Goal: Information Seeking & Learning: Learn about a topic

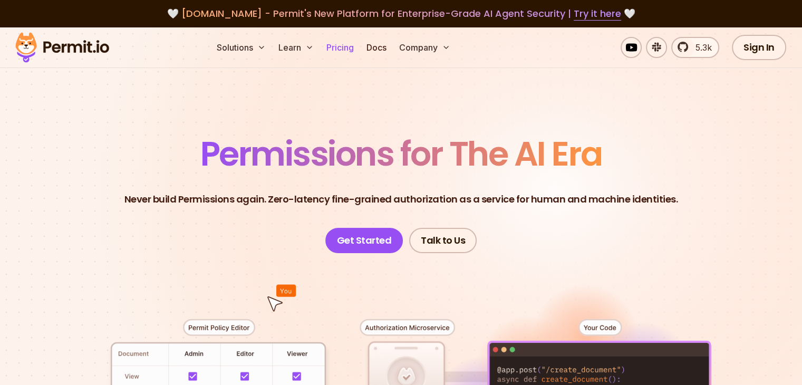
click at [358, 46] on link "Pricing" at bounding box center [340, 47] width 36 height 21
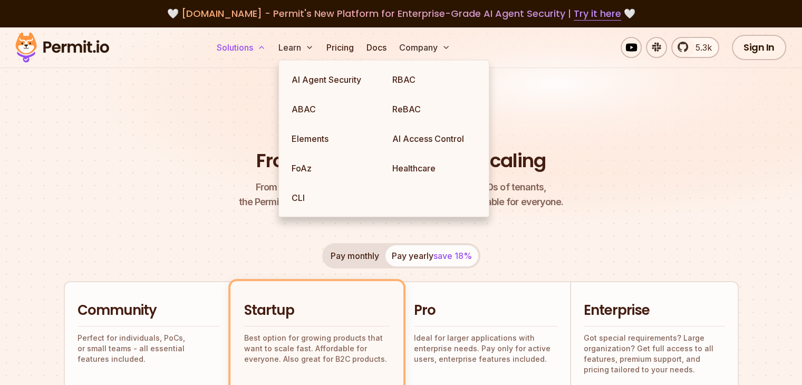
click at [270, 47] on button "Solutions" at bounding box center [240, 47] width 57 height 21
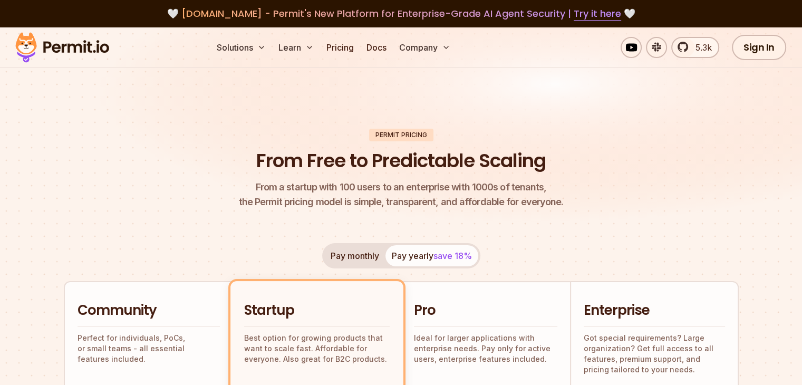
click at [61, 50] on img at bounding box center [62, 48] width 103 height 36
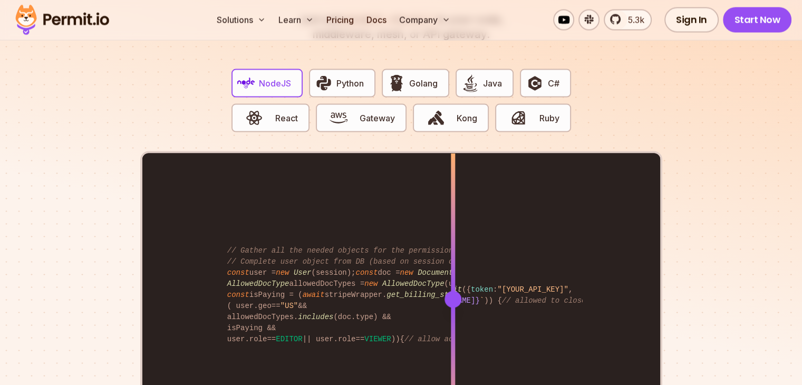
scroll to position [2056, 0]
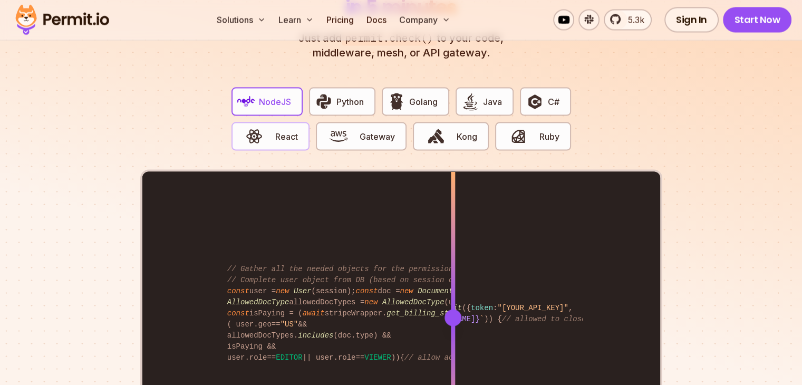
click at [290, 130] on span "React" at bounding box center [286, 136] width 23 height 13
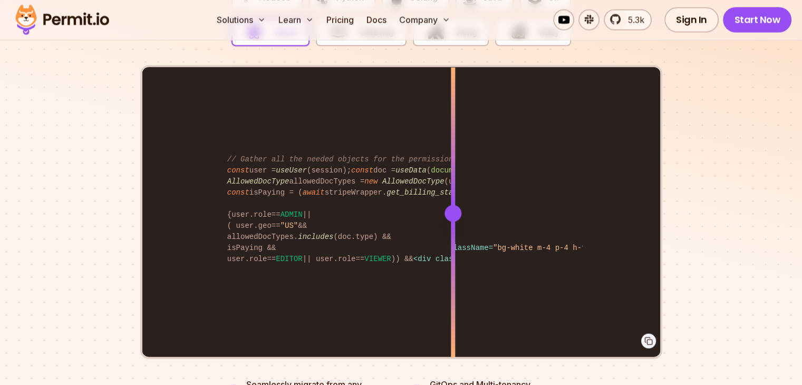
scroll to position [2161, 0]
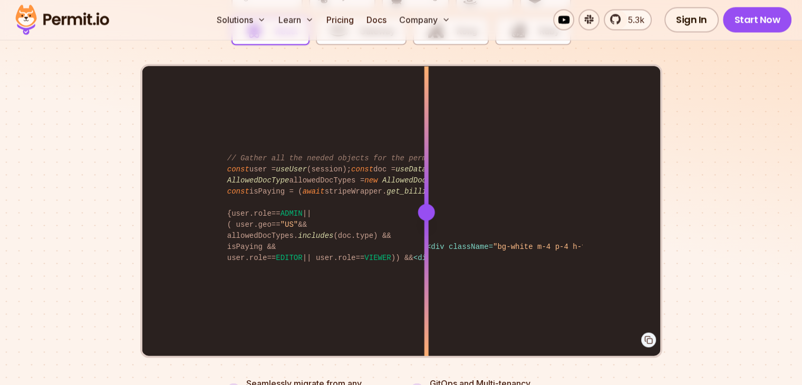
drag, startPoint x: 455, startPoint y: 197, endPoint x: 429, endPoint y: 211, distance: 30.0
click at [428, 211] on div at bounding box center [426, 211] width 4 height 291
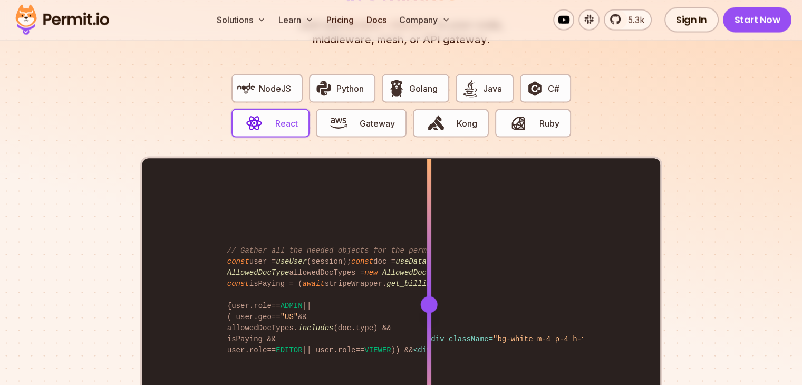
scroll to position [2003, 0]
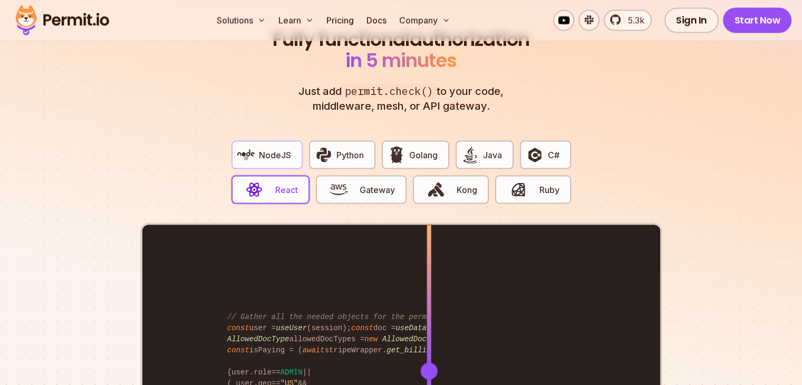
click at [267, 148] on span "NodeJS" at bounding box center [275, 154] width 32 height 13
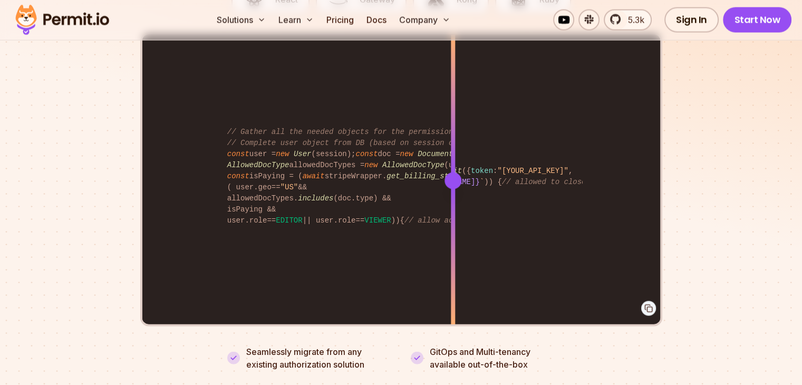
scroll to position [2214, 0]
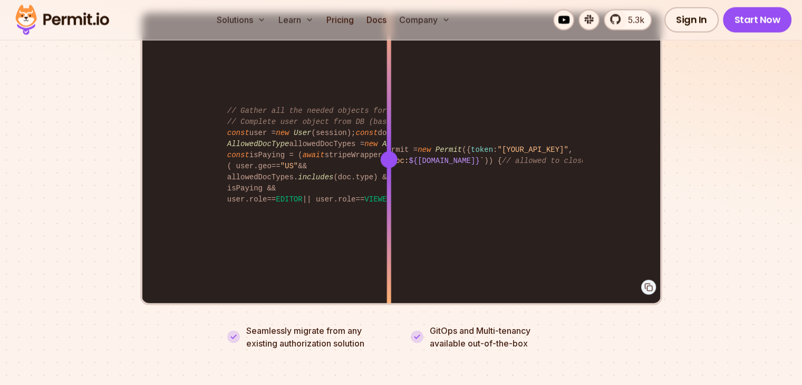
drag, startPoint x: 451, startPoint y: 147, endPoint x: 389, endPoint y: 184, distance: 72.6
click at [389, 184] on div at bounding box center [388, 159] width 4 height 291
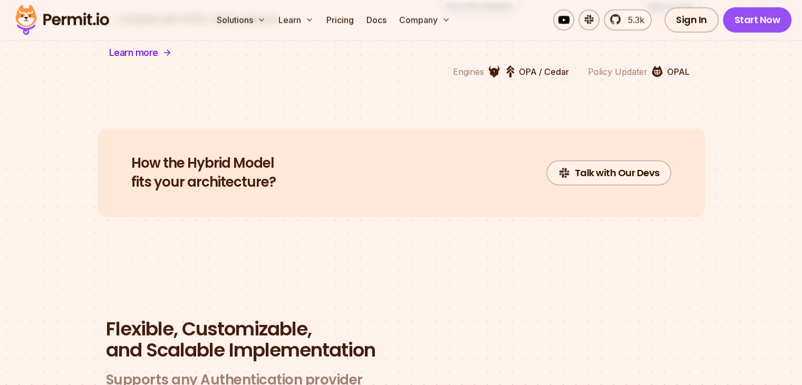
scroll to position [2847, 0]
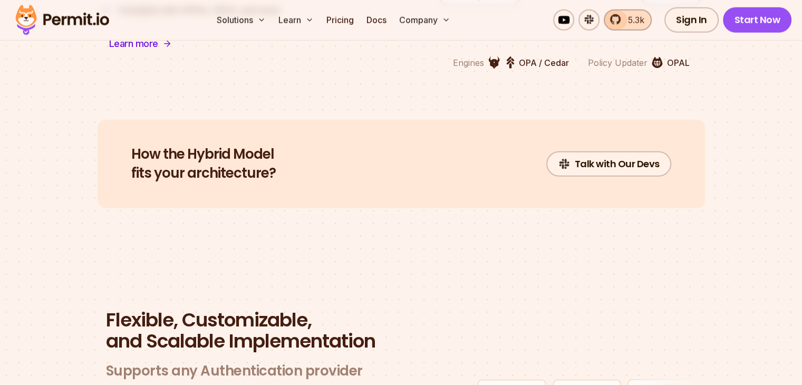
click at [622, 22] on link "5.3k" at bounding box center [628, 19] width 48 height 21
click at [358, 18] on link "Pricing" at bounding box center [340, 19] width 36 height 21
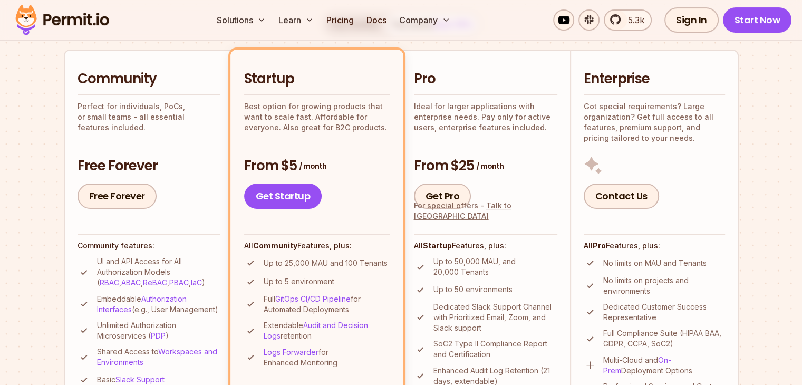
scroll to position [316, 0]
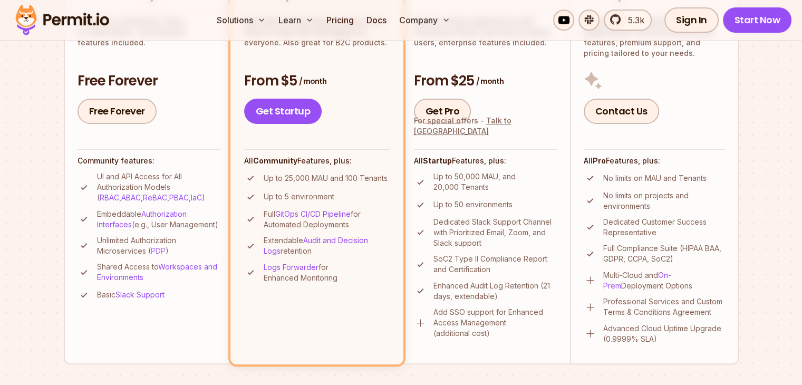
click at [153, 255] on link "PDP" at bounding box center [158, 250] width 15 height 9
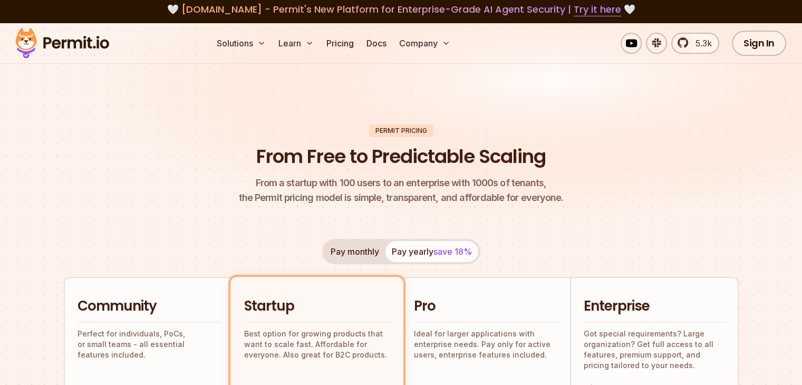
scroll to position [0, 0]
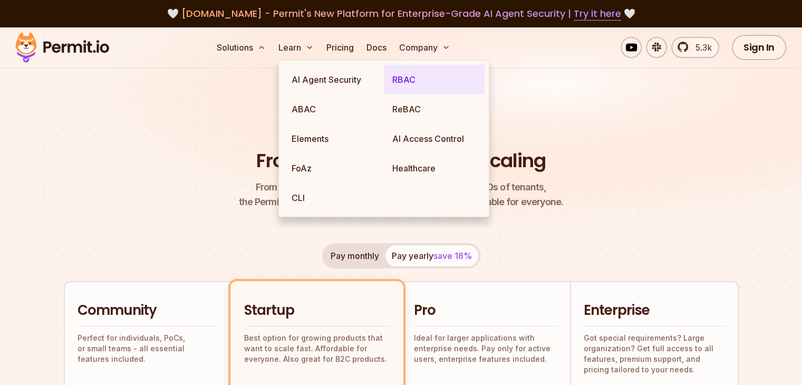
click at [412, 85] on link "RBAC" at bounding box center [434, 80] width 101 height 30
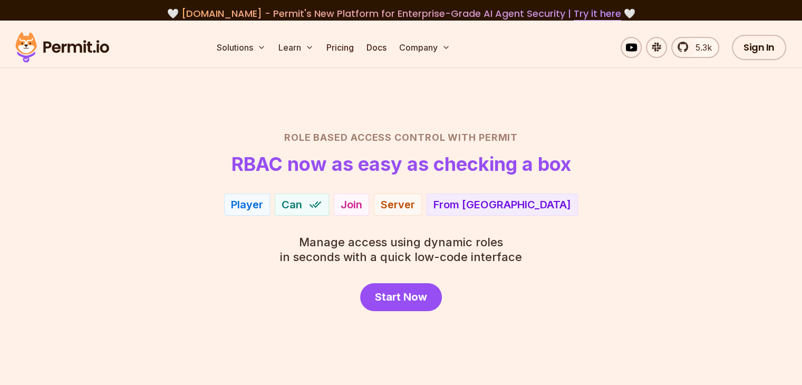
click at [627, 169] on header "Role Based Access Control with Permit RBAC now as easy as checking a box" at bounding box center [401, 152] width 738 height 44
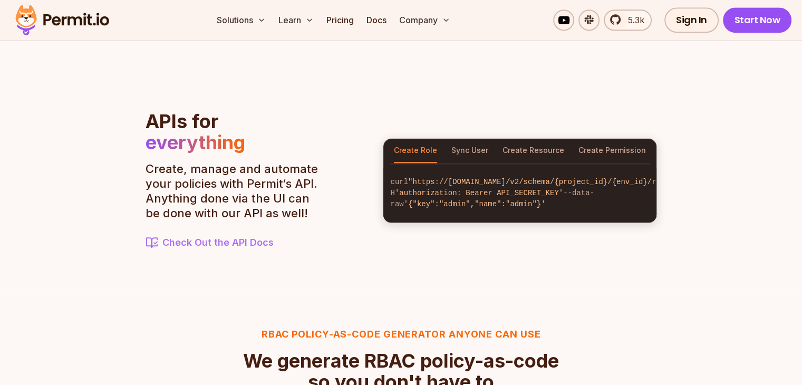
scroll to position [1160, 0]
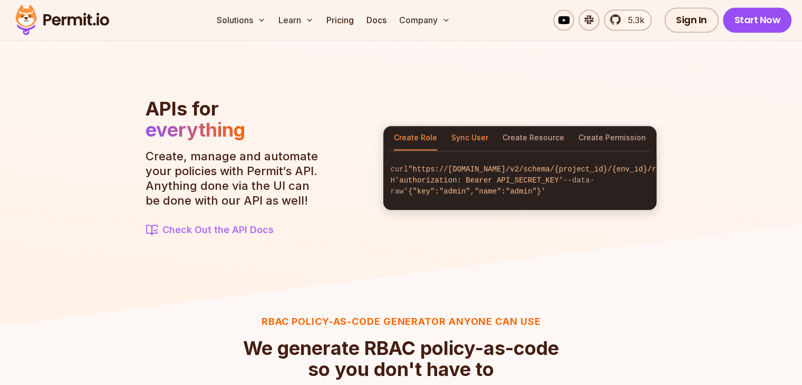
click at [480, 132] on button "Sync User" at bounding box center [469, 138] width 37 height 24
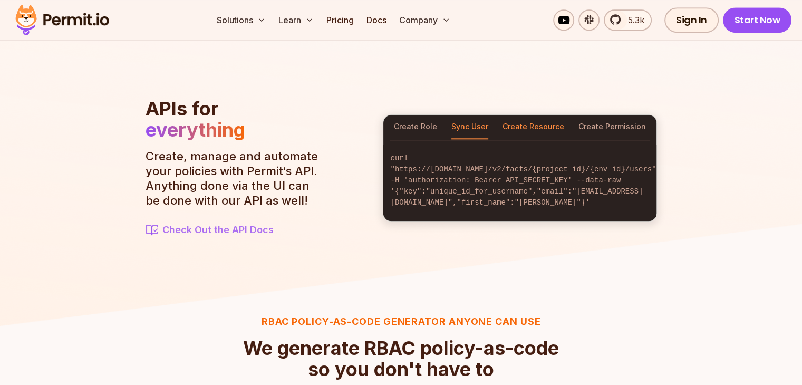
click at [527, 130] on button "Create Resource" at bounding box center [533, 127] width 62 height 24
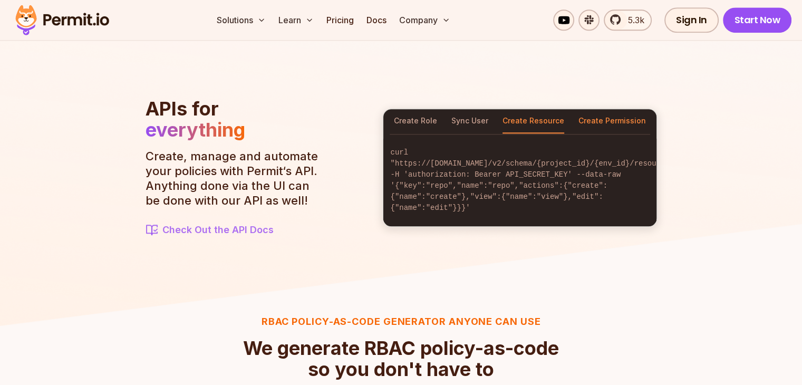
click at [614, 123] on button "Create Permission" at bounding box center [611, 121] width 67 height 24
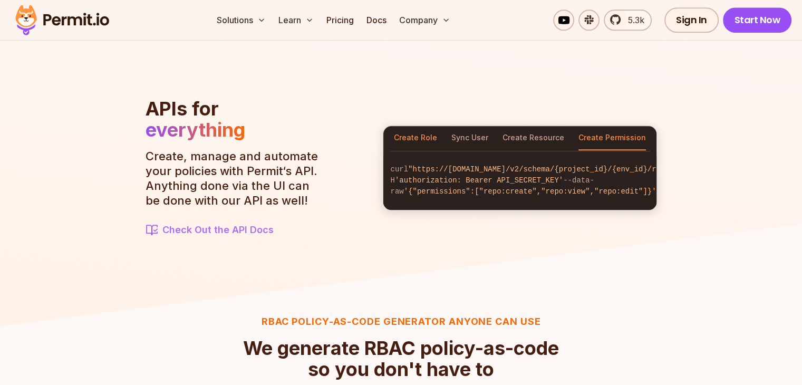
click at [420, 133] on button "Create Role" at bounding box center [415, 138] width 43 height 24
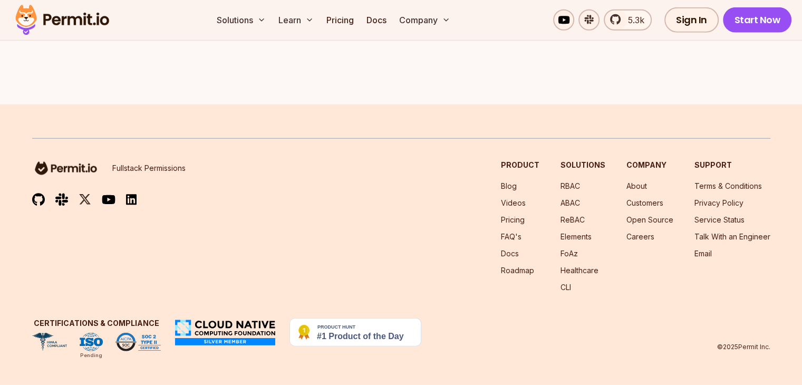
scroll to position [3102, 0]
click at [626, 220] on link "Open Source" at bounding box center [649, 219] width 47 height 9
click at [560, 183] on link "RBAC" at bounding box center [570, 185] width 20 height 9
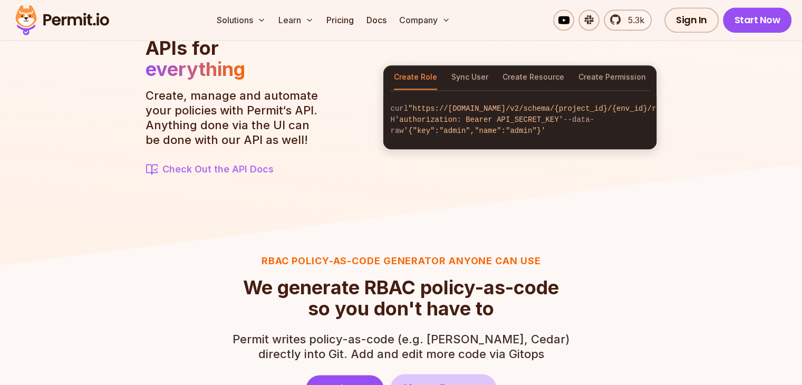
scroll to position [1212, 0]
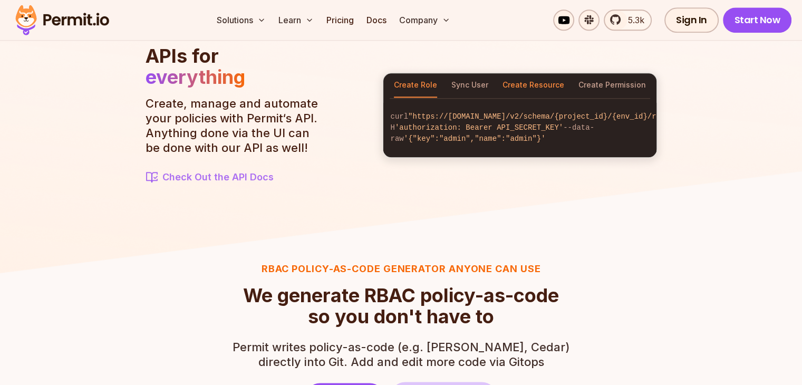
click at [526, 80] on button "Create Resource" at bounding box center [533, 85] width 62 height 24
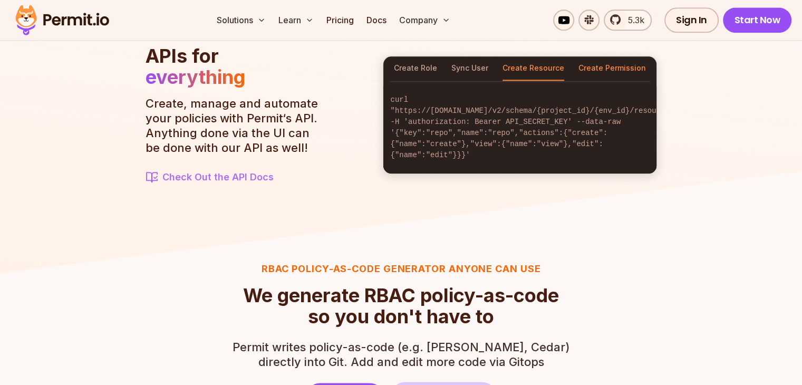
click at [591, 72] on button "Create Permission" at bounding box center [611, 68] width 67 height 24
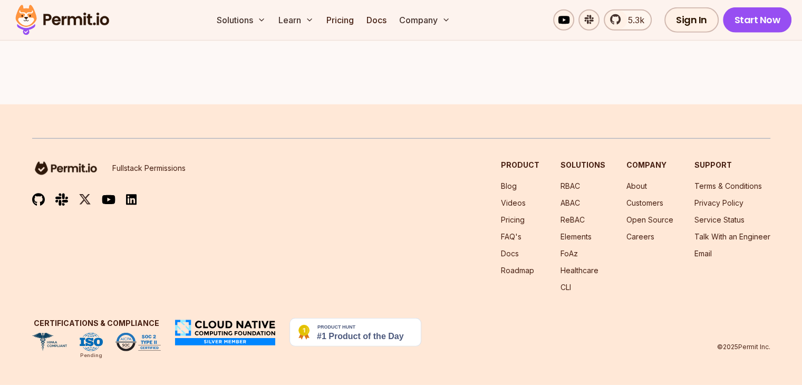
scroll to position [3102, 0]
click at [634, 221] on link "Open Source" at bounding box center [649, 219] width 47 height 9
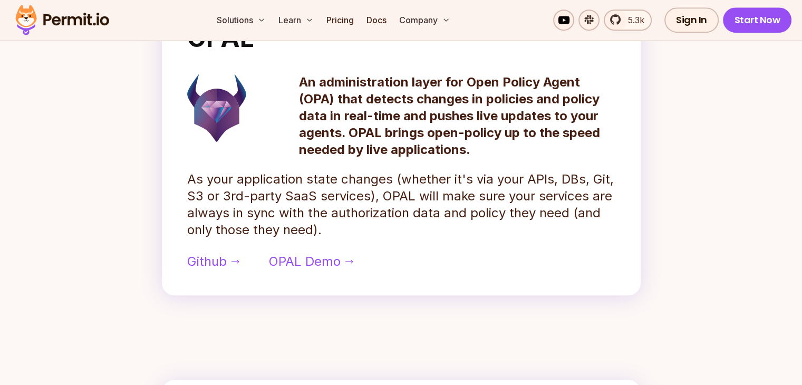
scroll to position [527, 0]
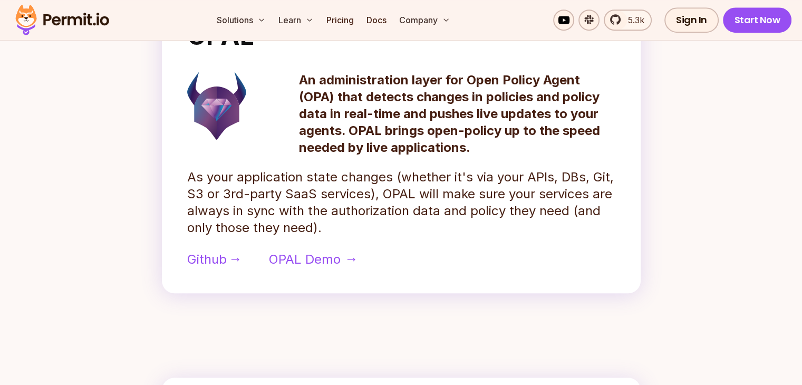
click at [295, 268] on span "OPAL Demo" at bounding box center [305, 259] width 72 height 17
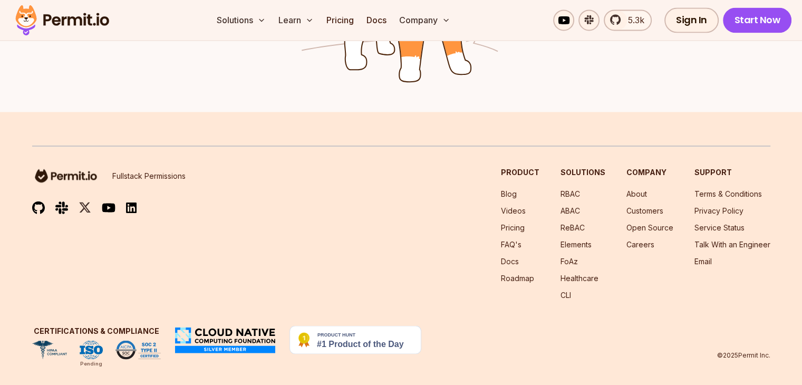
scroll to position [1833, 0]
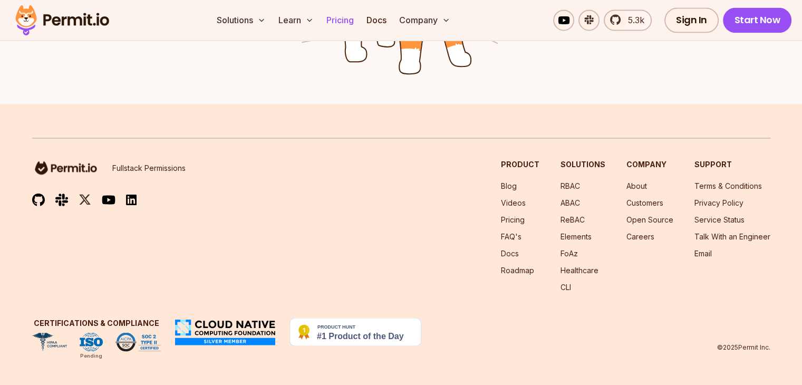
click at [358, 19] on link "Pricing" at bounding box center [340, 19] width 36 height 21
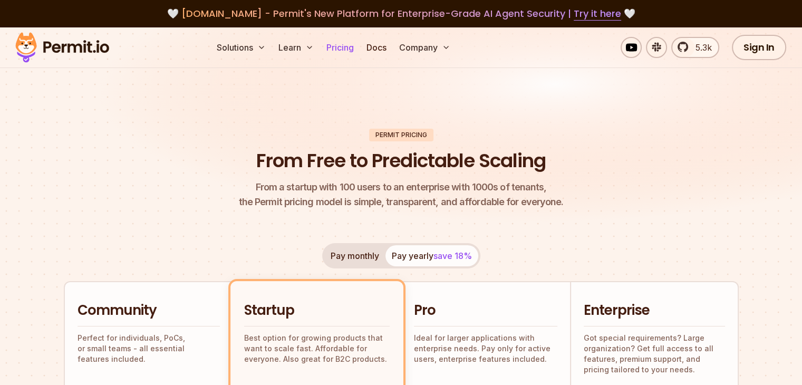
click at [358, 50] on link "Pricing" at bounding box center [340, 47] width 36 height 21
click at [364, 255] on button "Pay monthly" at bounding box center [354, 255] width 61 height 21
click at [595, 17] on link "Try it here" at bounding box center [597, 14] width 47 height 14
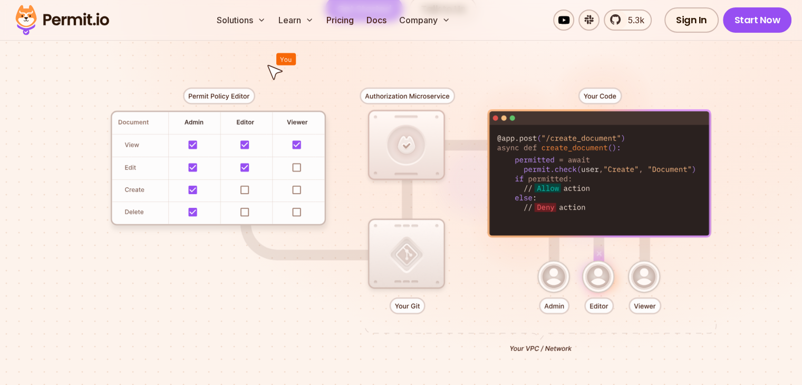
scroll to position [264, 0]
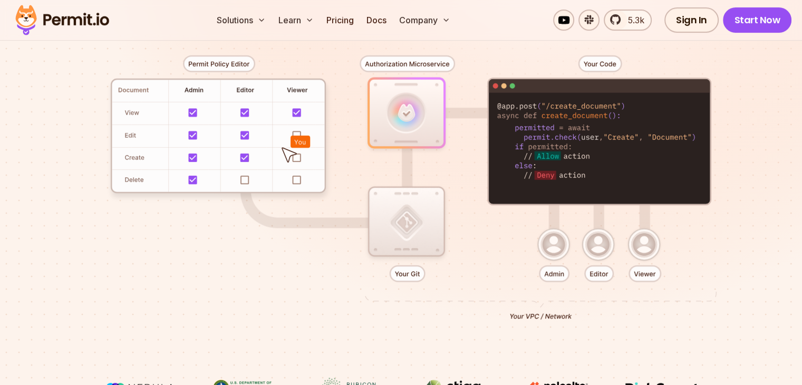
click at [603, 65] on div at bounding box center [401, 183] width 738 height 388
click at [582, 157] on div at bounding box center [401, 183] width 738 height 388
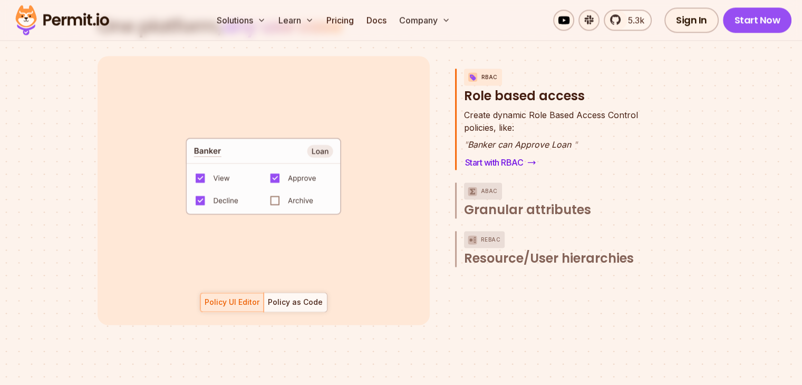
scroll to position [1581, 0]
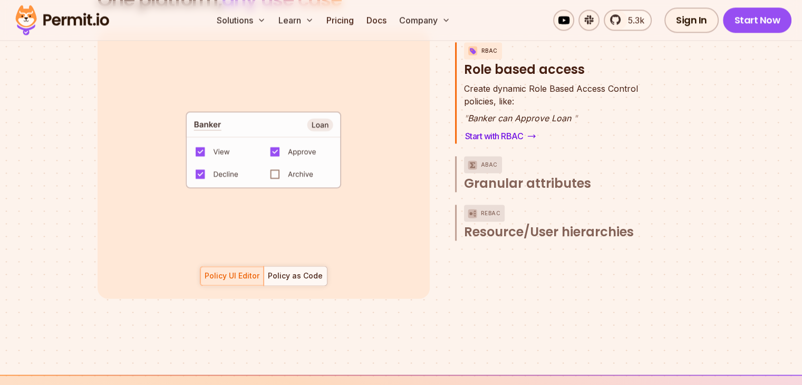
click at [489, 156] on p "ABAC" at bounding box center [489, 164] width 17 height 17
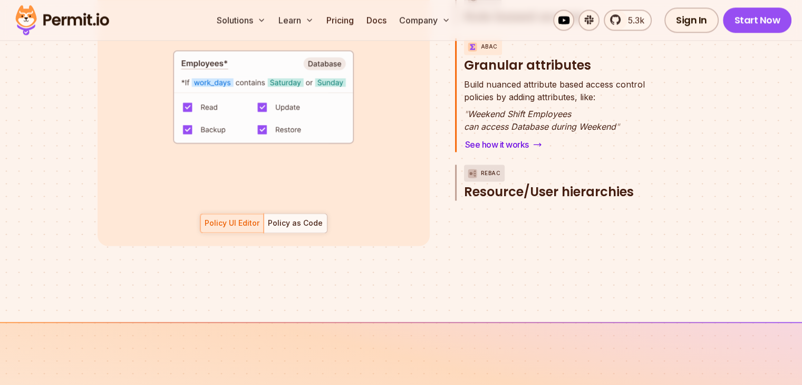
click at [497, 164] on p "ReBAC" at bounding box center [491, 172] width 20 height 17
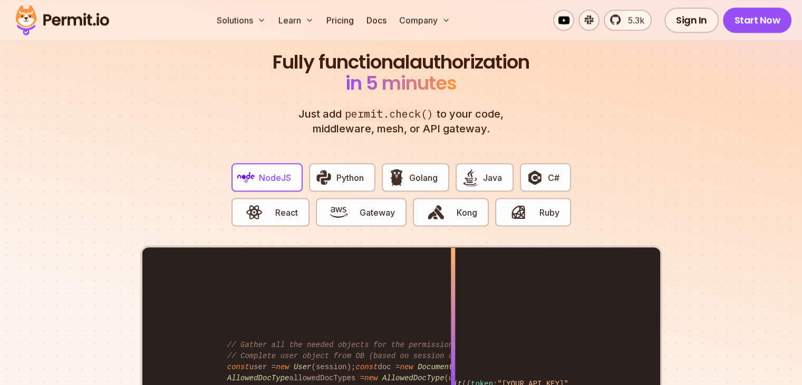
scroll to position [1983, 0]
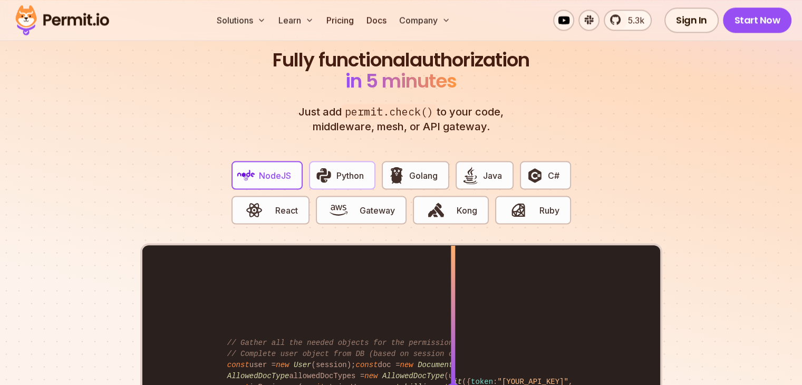
click at [345, 169] on span "Python" at bounding box center [349, 175] width 27 height 13
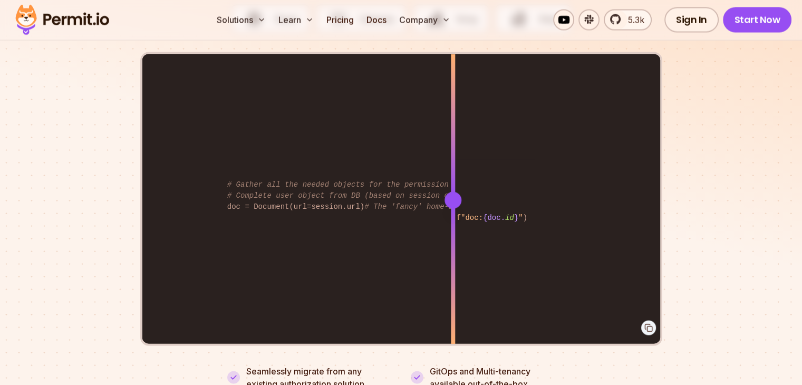
scroll to position [2193, 0]
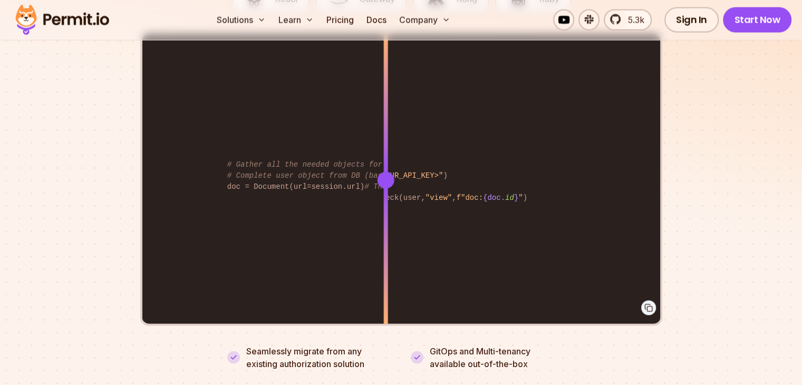
drag, startPoint x: 448, startPoint y: 171, endPoint x: 385, endPoint y: 184, distance: 64.0
click at [385, 184] on div at bounding box center [385, 179] width 4 height 291
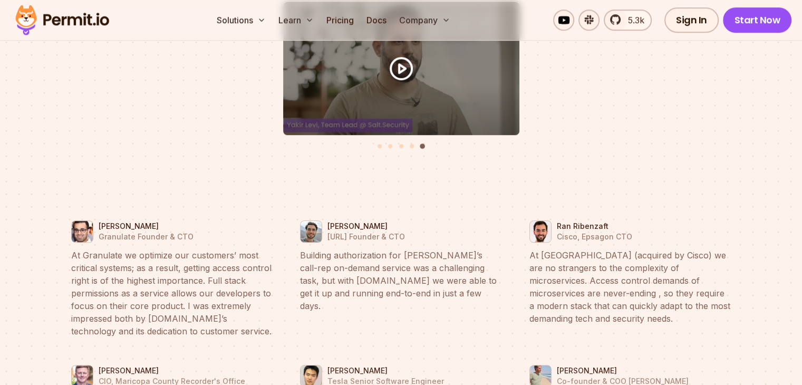
scroll to position [4829, 0]
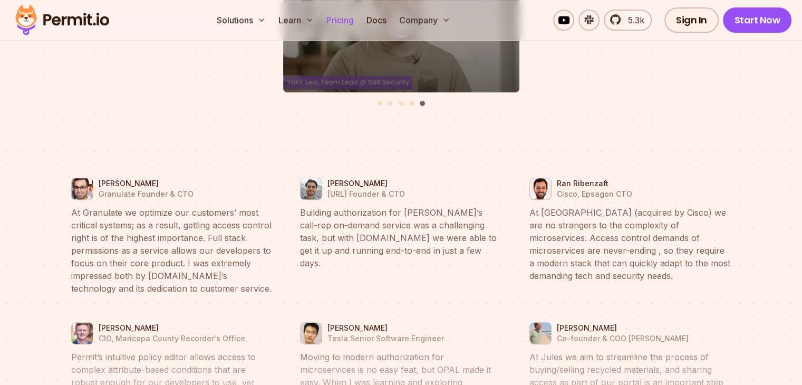
click at [358, 17] on link "Pricing" at bounding box center [340, 19] width 36 height 21
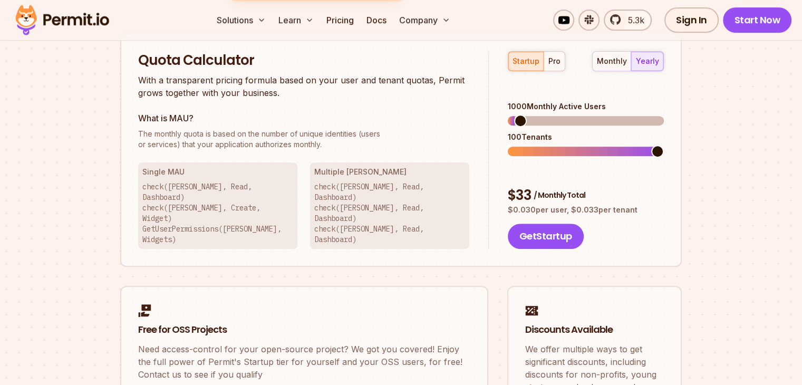
scroll to position [685, 0]
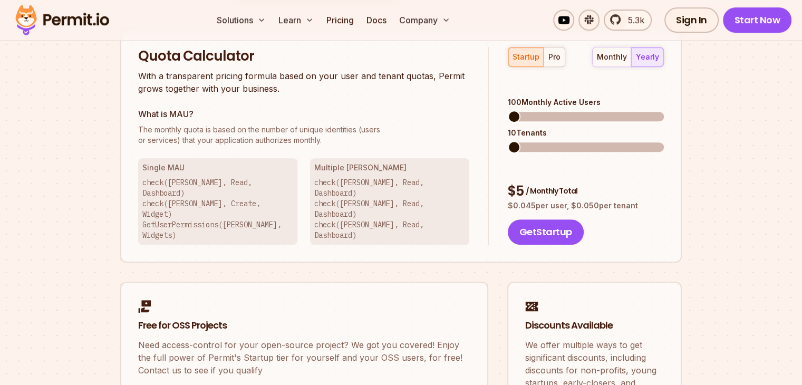
click at [508, 110] on span at bounding box center [514, 116] width 13 height 13
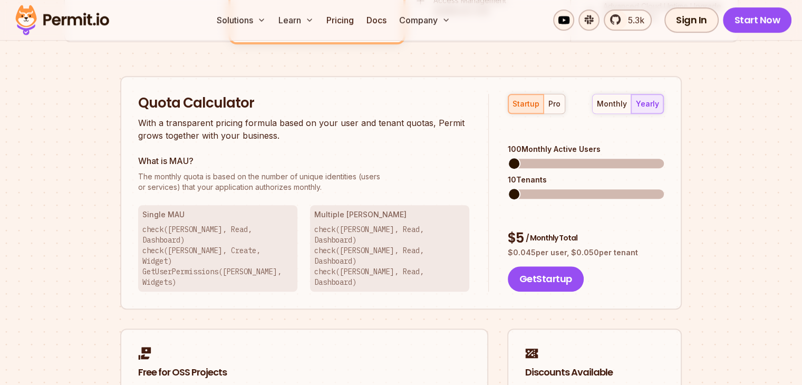
scroll to position [633, 0]
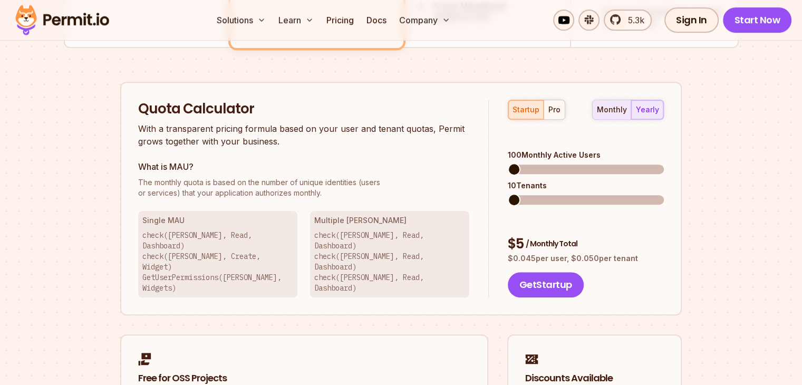
click at [620, 109] on div "monthly" at bounding box center [612, 109] width 30 height 11
click at [508, 163] on span at bounding box center [514, 169] width 13 height 13
click at [508, 193] on span at bounding box center [514, 199] width 13 height 13
click at [555, 104] on div "pro" at bounding box center [554, 109] width 12 height 11
click at [528, 106] on div "startup" at bounding box center [525, 109] width 27 height 11
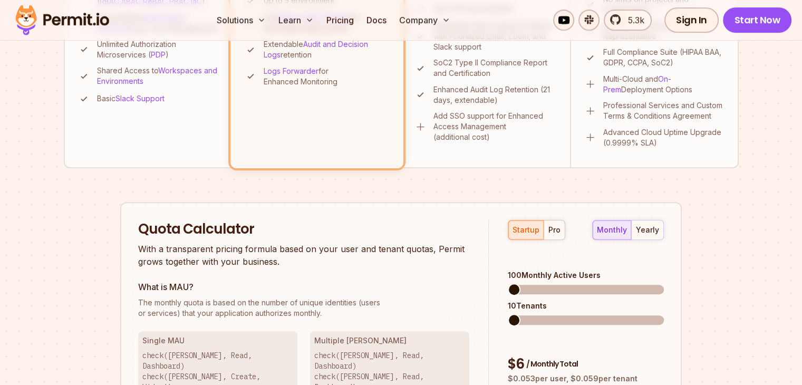
scroll to position [527, 0]
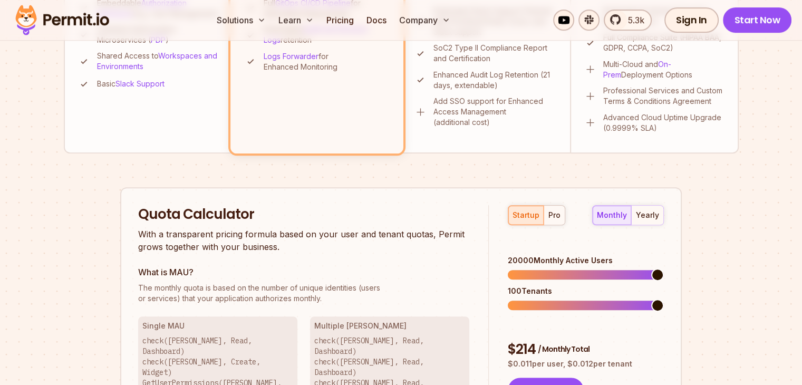
click at [664, 268] on span at bounding box center [657, 274] width 13 height 13
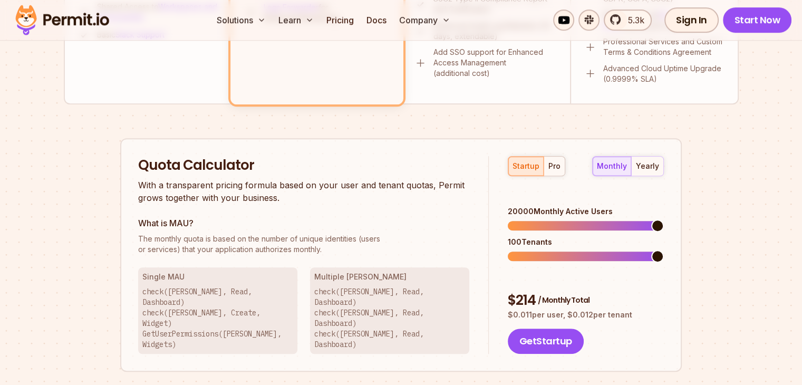
scroll to position [580, 0]
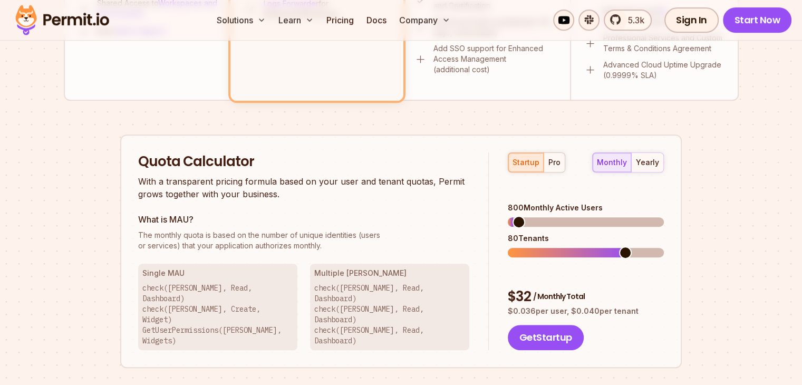
click at [513, 216] on span at bounding box center [518, 222] width 13 height 13
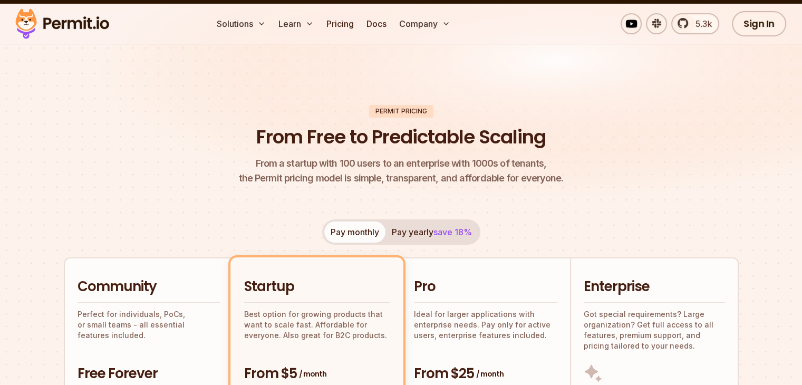
scroll to position [0, 0]
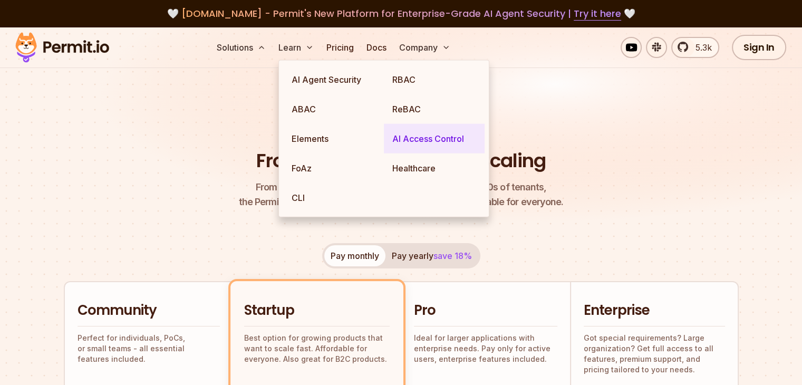
click at [410, 140] on link "AI Access Control" at bounding box center [434, 139] width 101 height 30
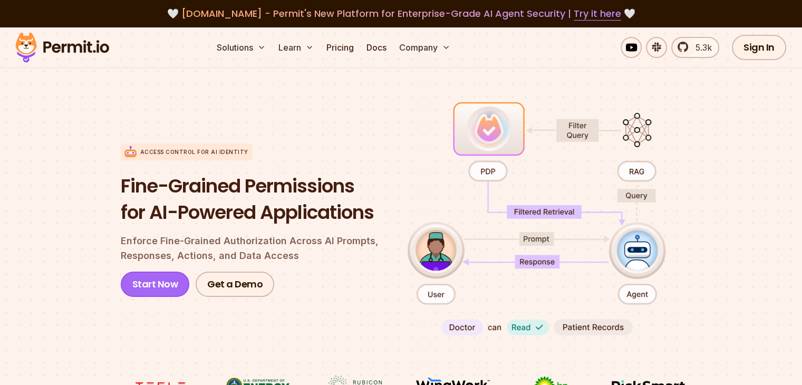
click at [158, 285] on link "Start Now" at bounding box center [155, 283] width 69 height 25
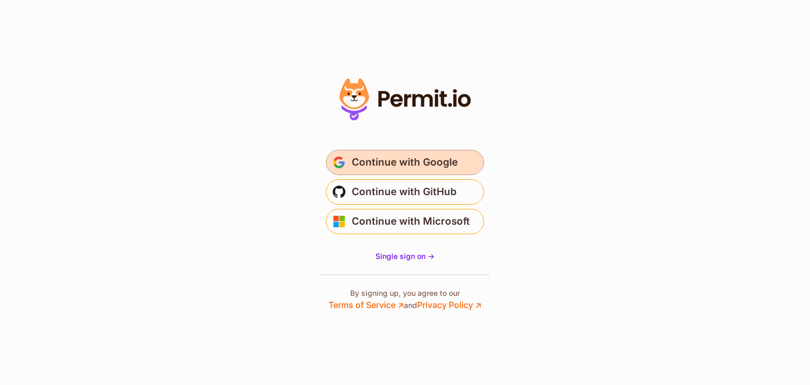
click at [410, 165] on span "Continue with Google" at bounding box center [405, 162] width 106 height 17
click at [636, 108] on section "Or" at bounding box center [405, 192] width 810 height 385
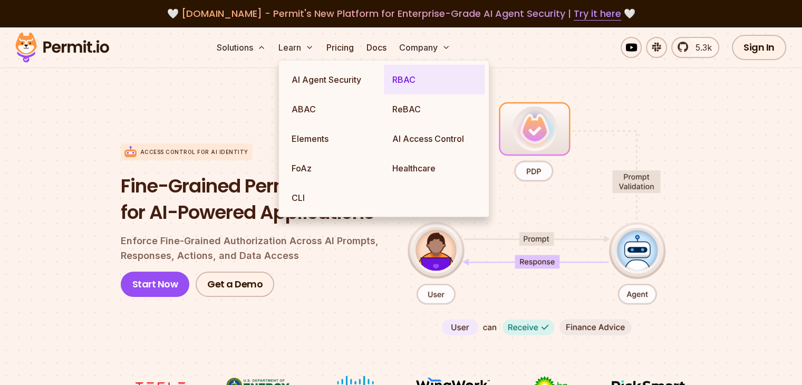
click at [406, 81] on link "RBAC" at bounding box center [434, 80] width 101 height 30
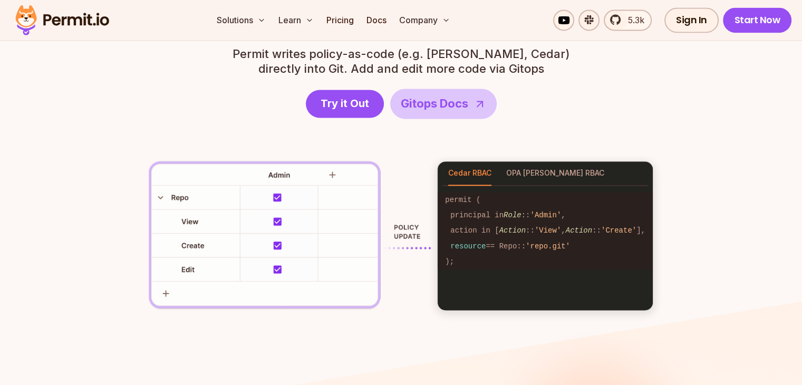
scroll to position [1529, 0]
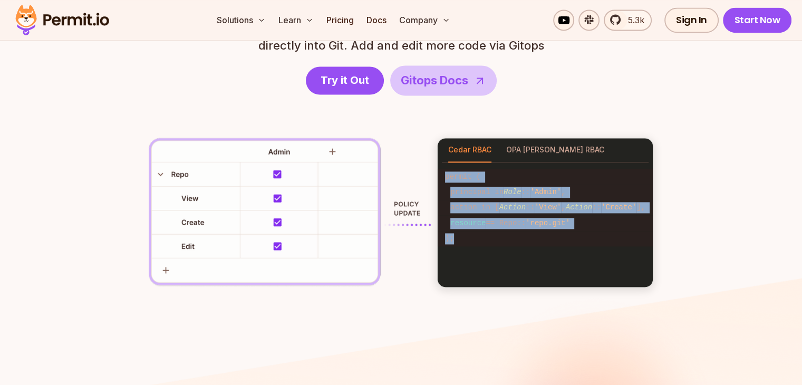
drag, startPoint x: 462, startPoint y: 238, endPoint x: 449, endPoint y: 171, distance: 68.1
click at [449, 171] on pre "permit ( principal in Role :: 'Admin' , action in [ Action :: 'View' , Action :…" at bounding box center [545, 207] width 215 height 90
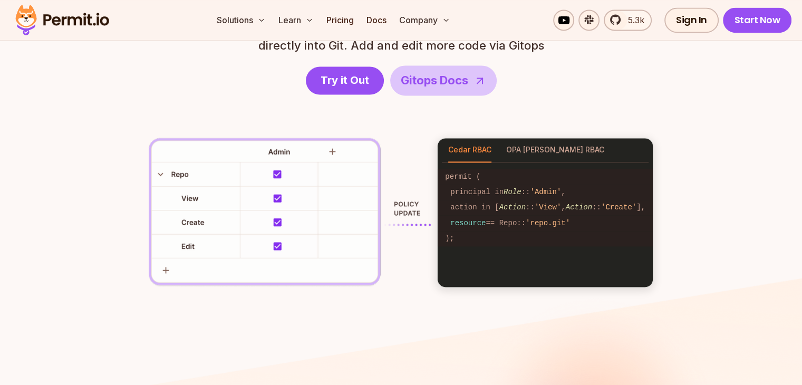
click at [418, 288] on section "RBAC Policy-as-code generator anyone can use We generate RBAC policy-as-code so…" at bounding box center [401, 116] width 802 height 419
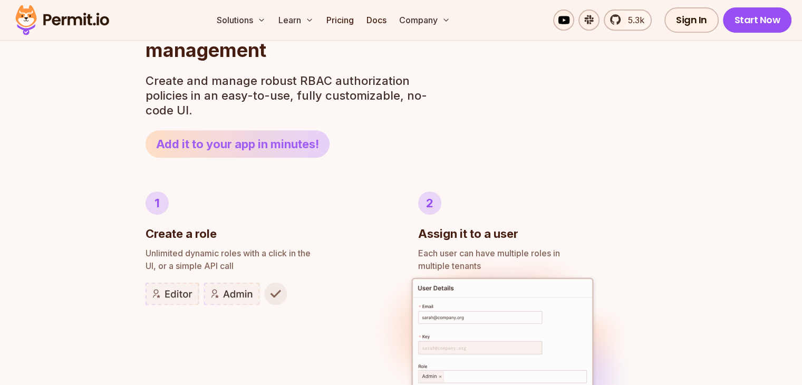
scroll to position [466, 0]
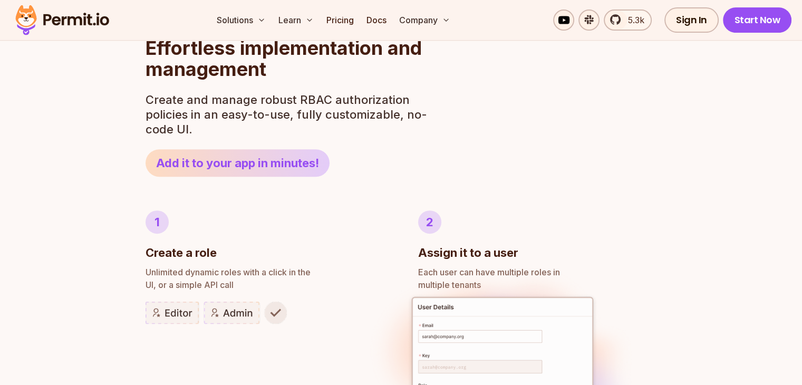
click at [84, 24] on img at bounding box center [62, 20] width 103 height 36
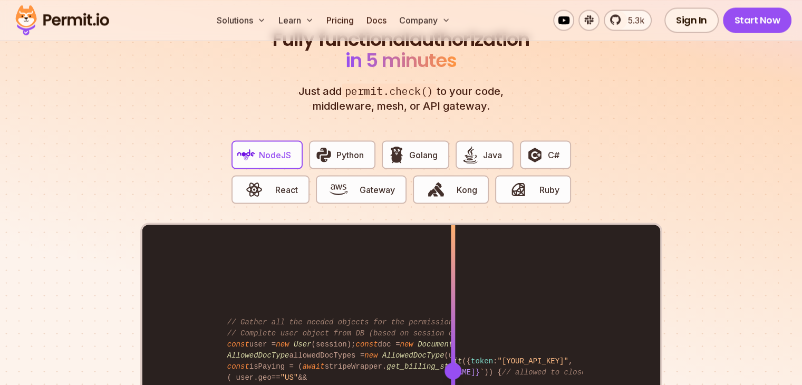
scroll to position [2056, 0]
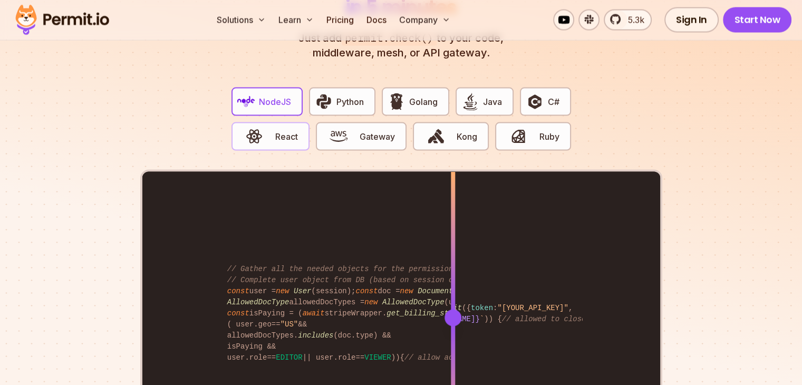
click at [277, 130] on span "React" at bounding box center [286, 136] width 23 height 13
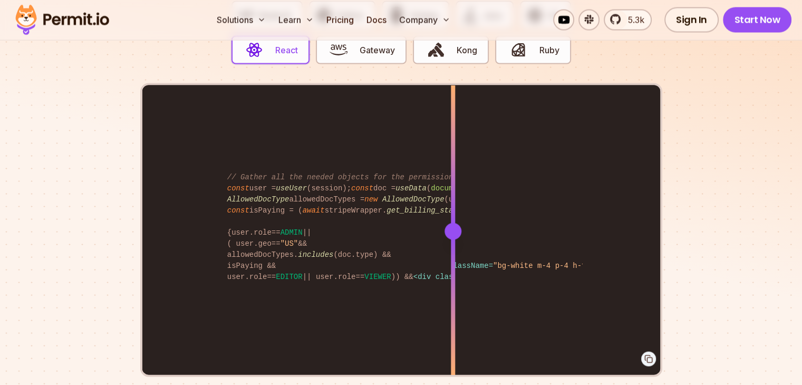
scroll to position [2161, 0]
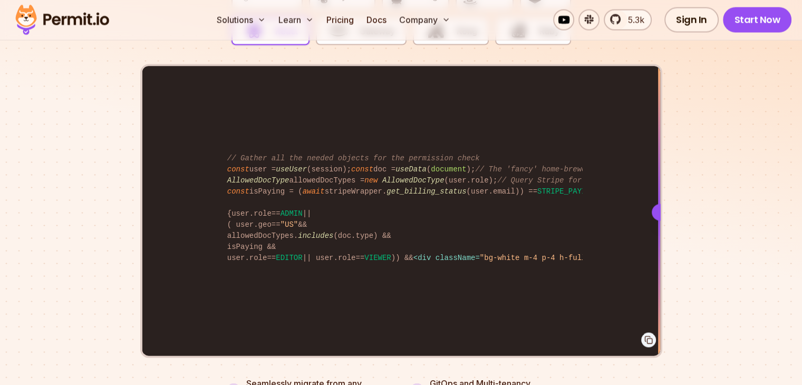
drag, startPoint x: 242, startPoint y: 272, endPoint x: 684, endPoint y: 246, distance: 442.0
click at [684, 246] on section "Fully functional authorization in 5 minutes Just add permit.check() to your cod…" at bounding box center [401, 123] width 802 height 658
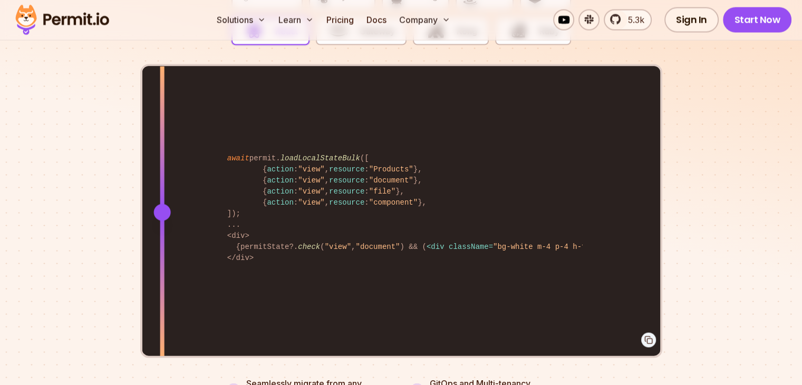
drag, startPoint x: 652, startPoint y: 198, endPoint x: 162, endPoint y: 229, distance: 491.2
click at [162, 229] on div at bounding box center [162, 211] width 4 height 291
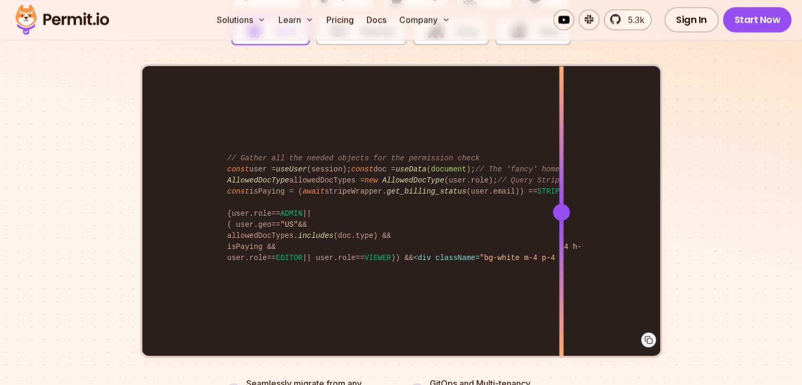
drag, startPoint x: 163, startPoint y: 199, endPoint x: 561, endPoint y: 195, distance: 398.0
click at [561, 204] on div at bounding box center [560, 212] width 17 height 17
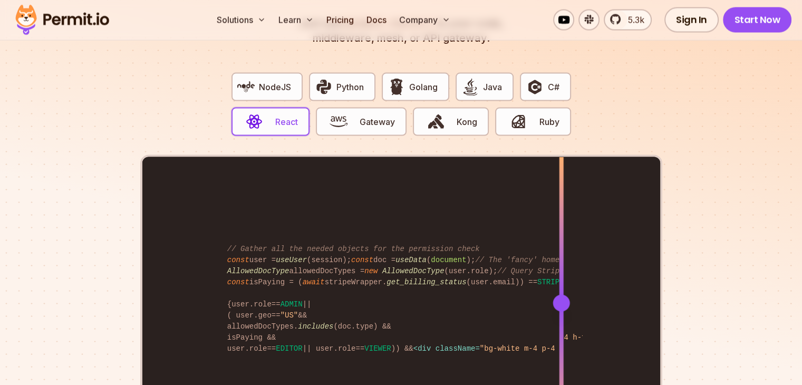
scroll to position [2056, 0]
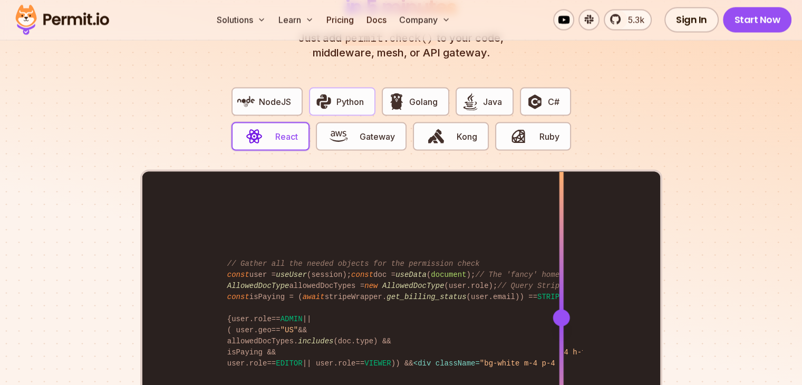
click at [356, 95] on span "Python" at bounding box center [349, 101] width 27 height 13
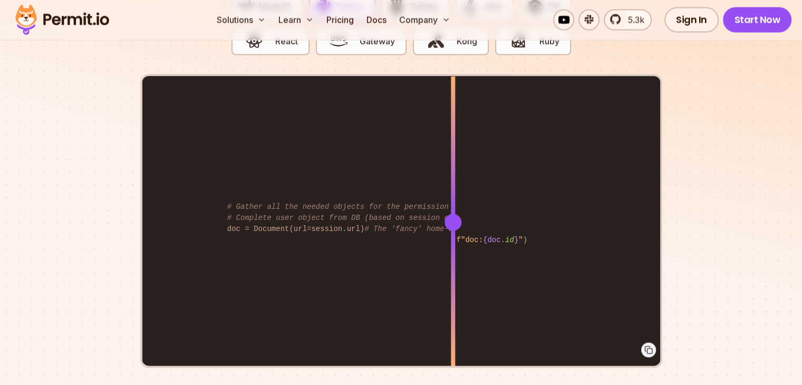
scroll to position [2161, 0]
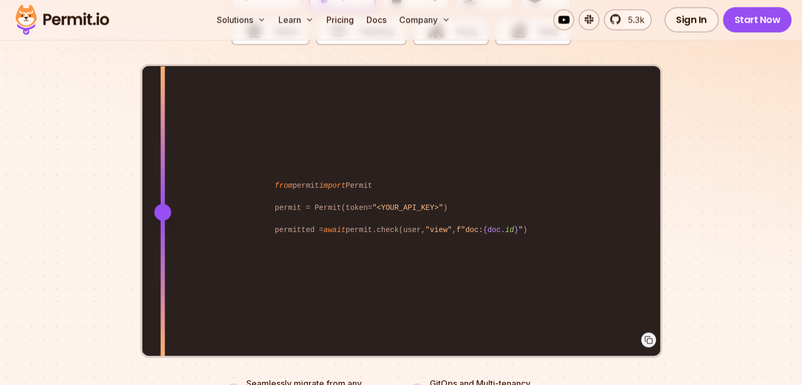
drag, startPoint x: 451, startPoint y: 197, endPoint x: 166, endPoint y: 228, distance: 286.9
click at [164, 228] on div at bounding box center [162, 211] width 4 height 291
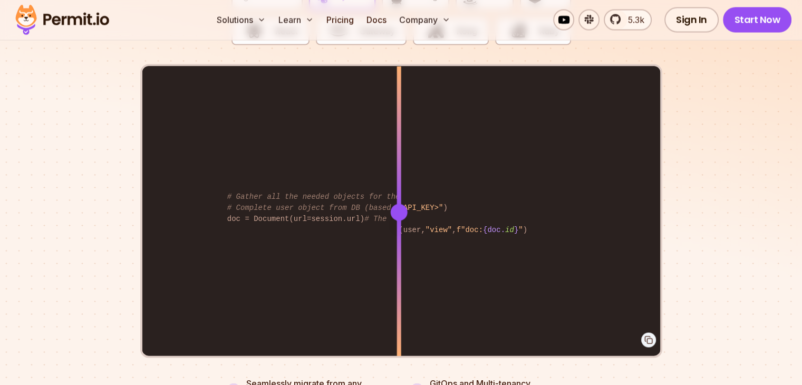
drag, startPoint x: 168, startPoint y: 195, endPoint x: 399, endPoint y: 205, distance: 231.1
click at [399, 205] on div at bounding box center [398, 212] width 17 height 17
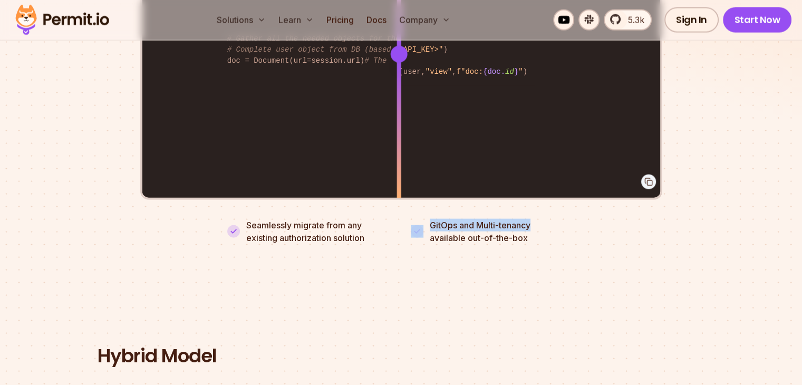
drag, startPoint x: 532, startPoint y: 213, endPoint x: 424, endPoint y: 213, distance: 108.6
click at [424, 219] on li "GitOps and Multi-tenancy available out-of-the-box" at bounding box center [493, 231] width 164 height 25
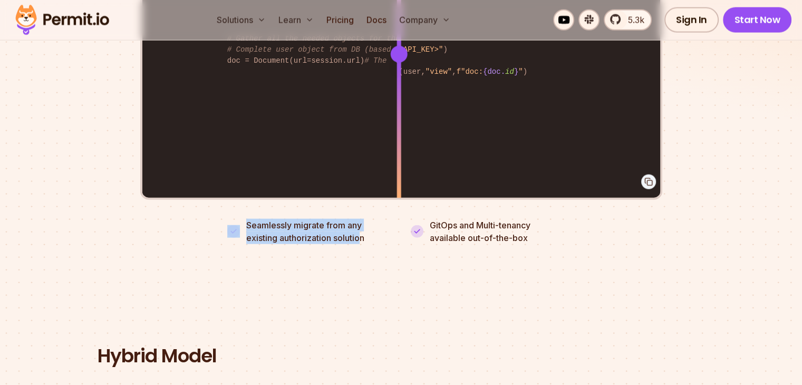
drag, startPoint x: 282, startPoint y: 223, endPoint x: 234, endPoint y: 219, distance: 48.6
click at [234, 219] on li "Seamlessly migrate from any existing authorization solution" at bounding box center [309, 231] width 164 height 25
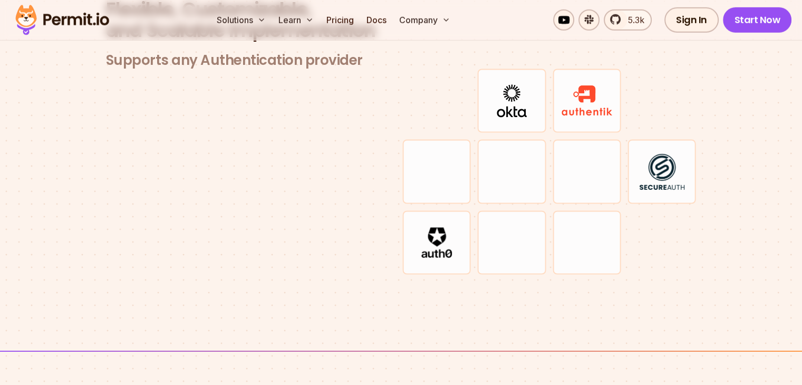
scroll to position [3163, 0]
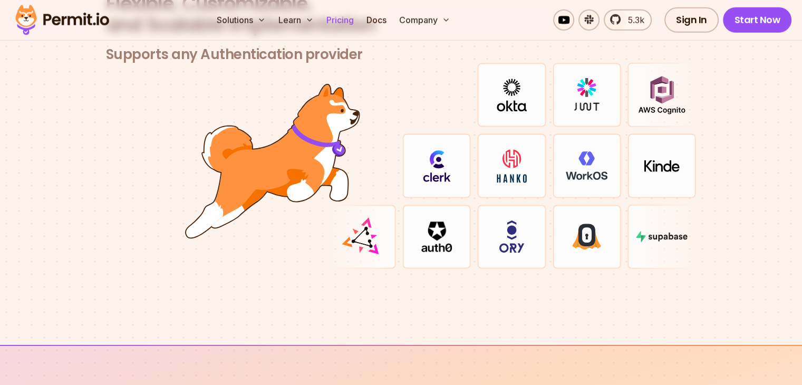
click at [358, 22] on link "Pricing" at bounding box center [340, 19] width 36 height 21
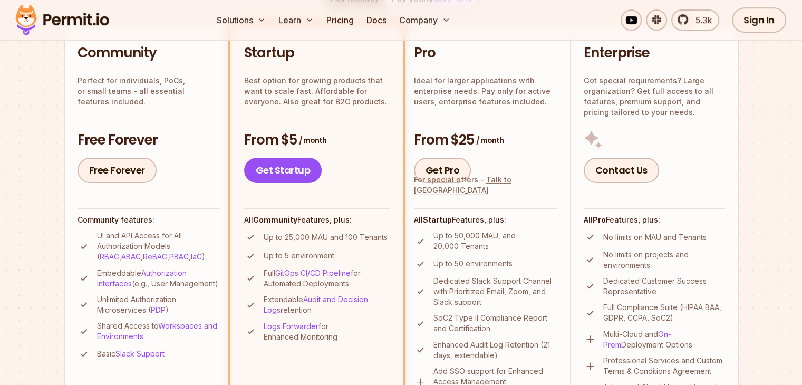
scroll to position [264, 0]
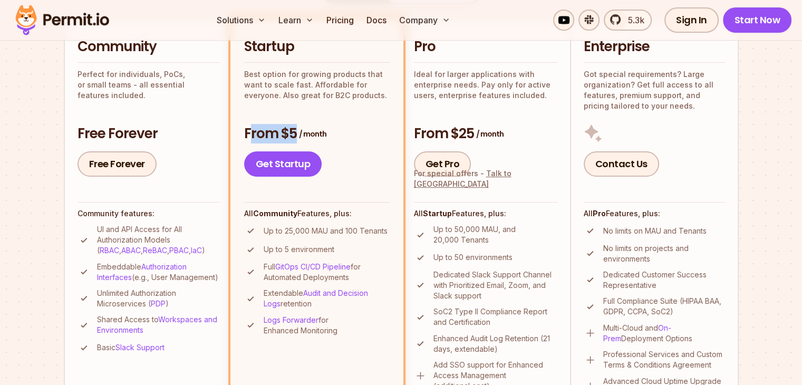
drag, startPoint x: 335, startPoint y: 132, endPoint x: 252, endPoint y: 132, distance: 83.3
click at [252, 132] on h3 "From $5 / month" at bounding box center [316, 133] width 145 height 19
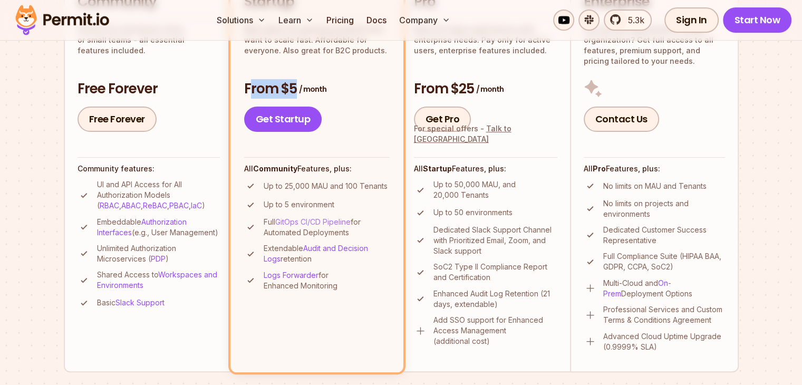
scroll to position [316, 0]
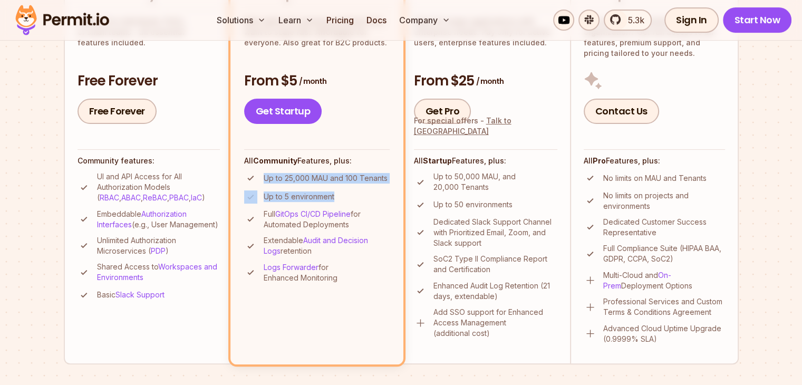
drag, startPoint x: 341, startPoint y: 195, endPoint x: 260, endPoint y: 180, distance: 81.9
click at [260, 180] on ul "Up to 25,000 MAU and 100 Tenants Up to 5 environment Full GitOps CI/CD Pipeline…" at bounding box center [316, 227] width 145 height 112
click at [353, 189] on ul "Up to 25,000 MAU and 100 Tenants Up to 5 environment Full GitOps CI/CD Pipeline…" at bounding box center [316, 227] width 145 height 112
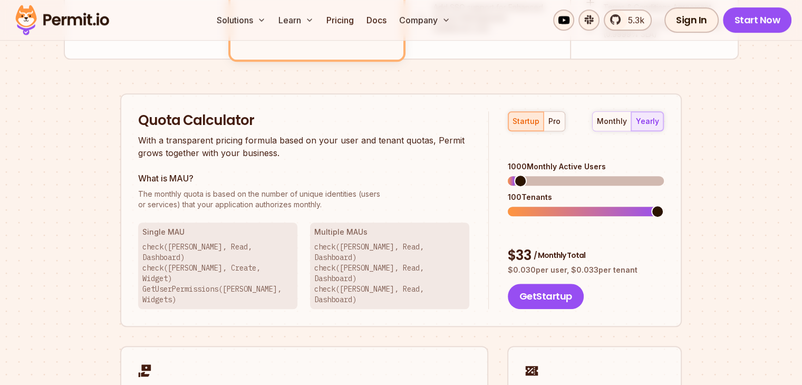
scroll to position [685, 0]
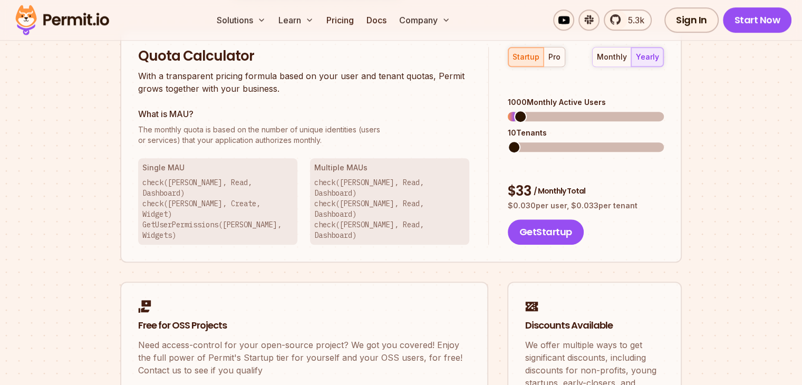
click at [508, 141] on span at bounding box center [514, 147] width 13 height 13
click at [508, 110] on span at bounding box center [514, 116] width 13 height 13
drag, startPoint x: 539, startPoint y: 160, endPoint x: 493, endPoint y: 159, distance: 45.9
click at [493, 159] on div "startup pro monthly yearly 100 Monthly Active Users 10 Tenants $ 5 / Monthly To…" at bounding box center [576, 146] width 175 height 198
click at [612, 60] on div "monthly" at bounding box center [612, 57] width 30 height 11
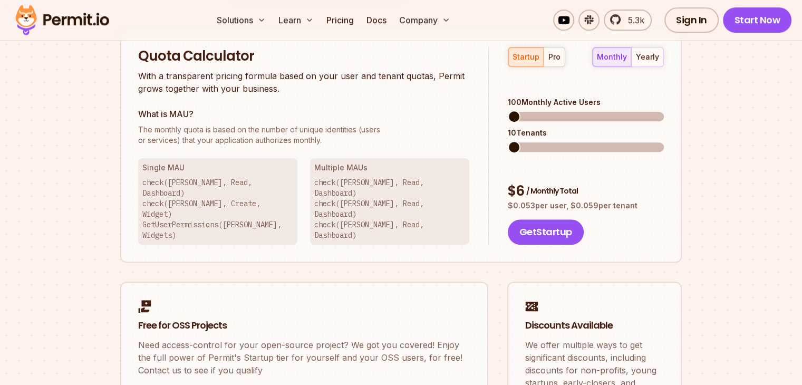
click at [558, 200] on p "$ 0.053 per user, $ 0.059 per tenant" at bounding box center [586, 205] width 156 height 11
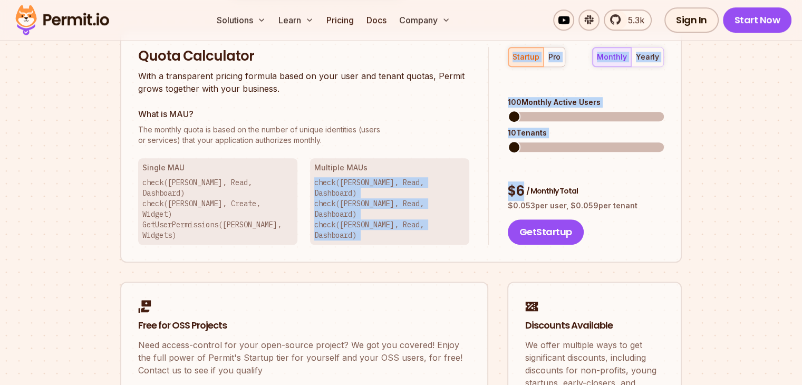
drag, startPoint x: 576, startPoint y: 157, endPoint x: 486, endPoint y: 156, distance: 90.1
click at [486, 156] on div "Quota Calculator With a transparent pricing formula based on your user and tena…" at bounding box center [400, 146] width 561 height 234
click at [603, 182] on div "$ 6 / Monthly Total" at bounding box center [586, 191] width 156 height 19
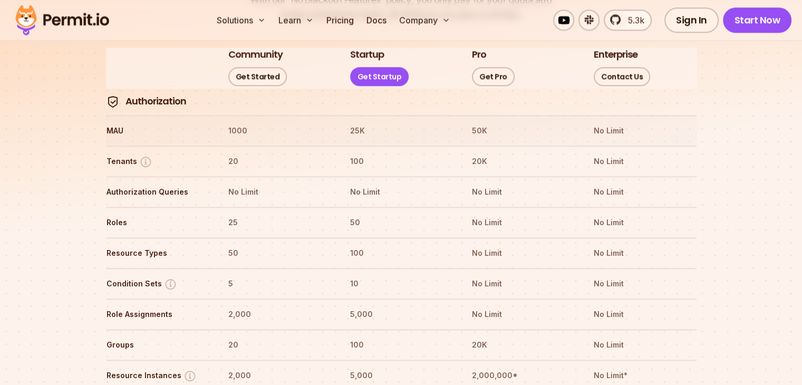
scroll to position [1265, 0]
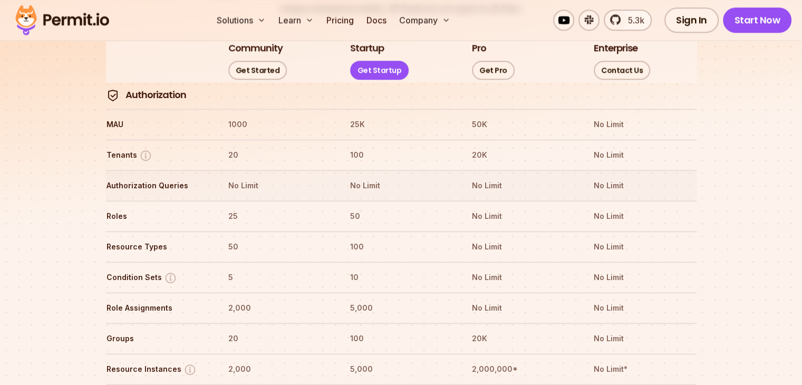
click at [187, 177] on th "Authorization Queries" at bounding box center [157, 185] width 103 height 17
drag, startPoint x: 272, startPoint y: 152, endPoint x: 200, endPoint y: 152, distance: 71.7
click at [200, 170] on tr "Authorization Queries No Limit No Limit No Limit No Limit" at bounding box center [401, 185] width 590 height 31
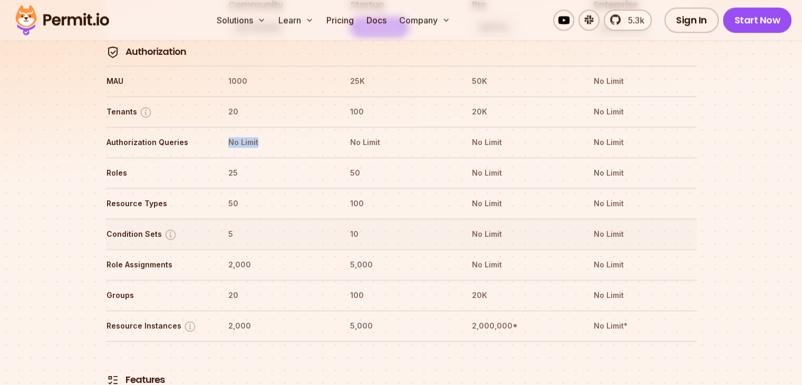
scroll to position [1318, 0]
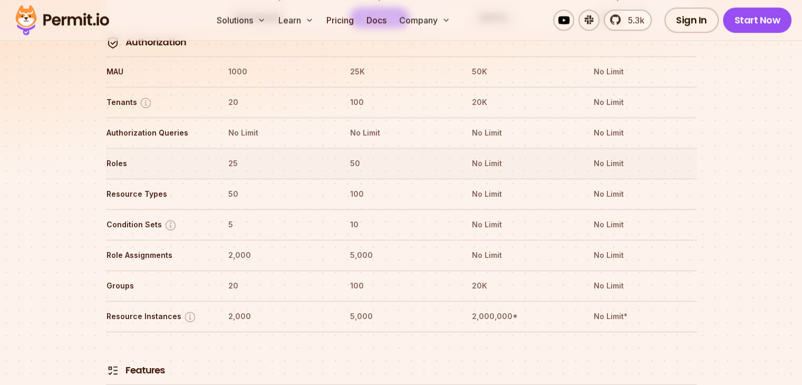
click at [158, 155] on th "Roles" at bounding box center [157, 163] width 103 height 17
drag, startPoint x: 242, startPoint y: 132, endPoint x: 228, endPoint y: 131, distance: 14.8
click at [228, 155] on th "25" at bounding box center [279, 163] width 103 height 17
drag, startPoint x: 240, startPoint y: 156, endPoint x: 215, endPoint y: 157, distance: 25.3
click at [215, 178] on tr "Resource Types 50 100 No Limit No Limit" at bounding box center [401, 193] width 590 height 31
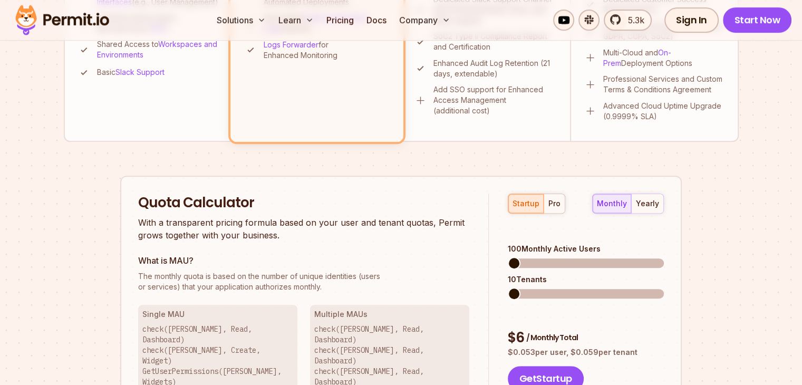
scroll to position [316, 0]
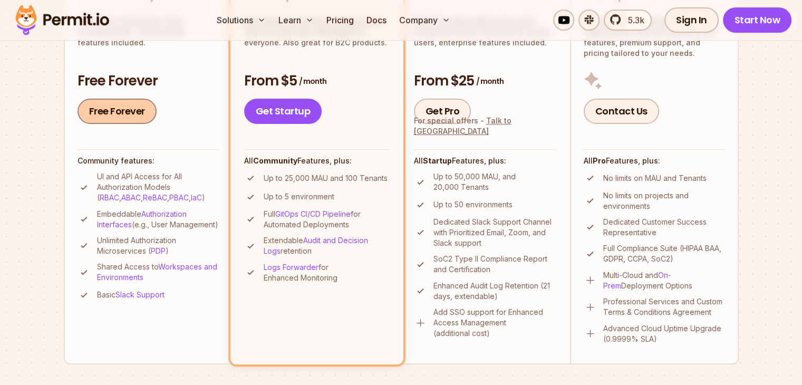
click at [127, 112] on link "Free Forever" at bounding box center [116, 111] width 79 height 25
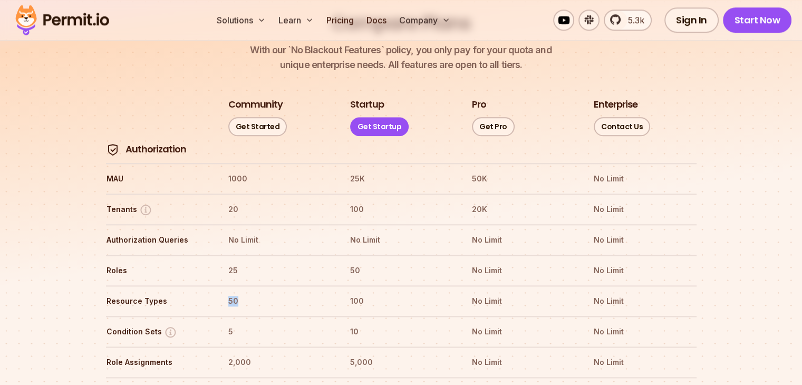
scroll to position [1212, 0]
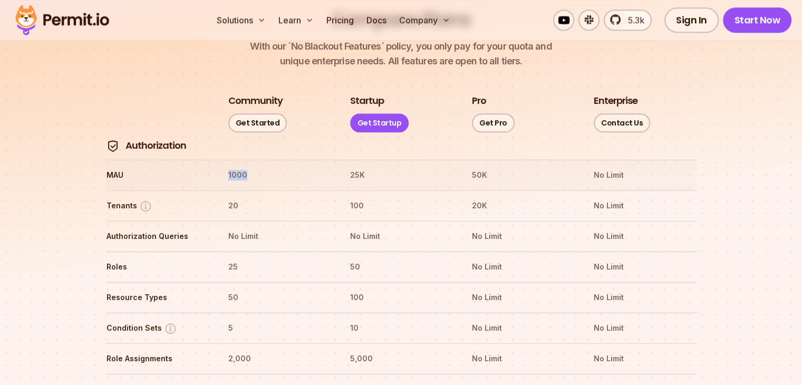
drag, startPoint x: 266, startPoint y: 141, endPoint x: 189, endPoint y: 144, distance: 76.5
click at [189, 159] on tr "MAU 1000 25K 50K No Limit" at bounding box center [401, 174] width 590 height 31
drag, startPoint x: 247, startPoint y: 176, endPoint x: 216, endPoint y: 172, distance: 31.3
click at [216, 190] on tr "Tenants 20 100 20K No Limit" at bounding box center [401, 205] width 590 height 31
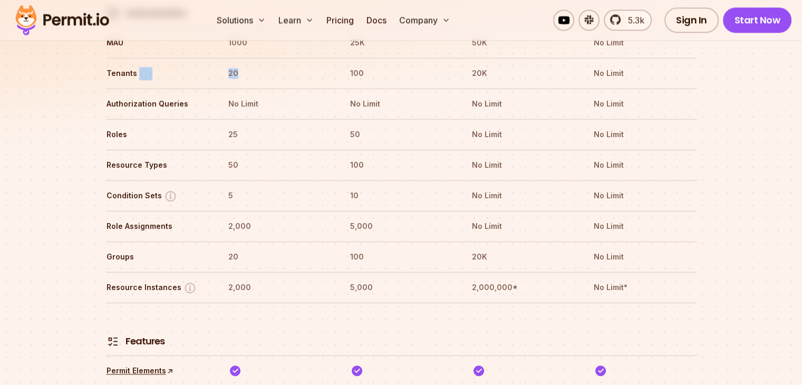
scroll to position [1318, 0]
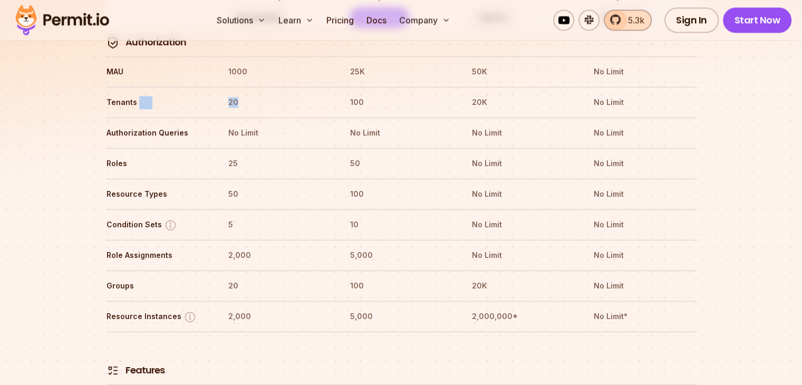
click at [632, 24] on span "5.3k" at bounding box center [633, 20] width 23 height 13
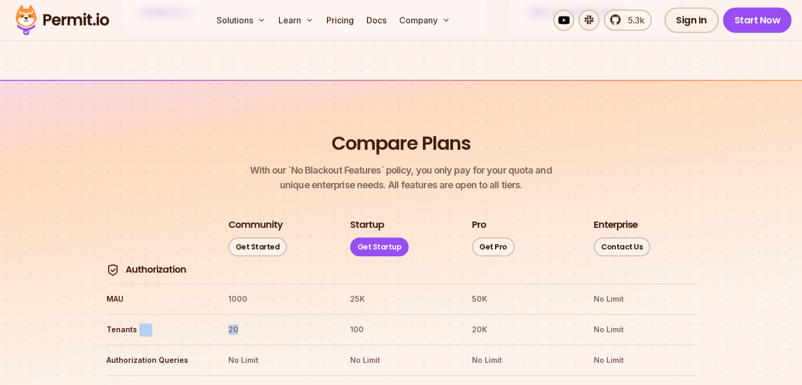
scroll to position [1265, 0]
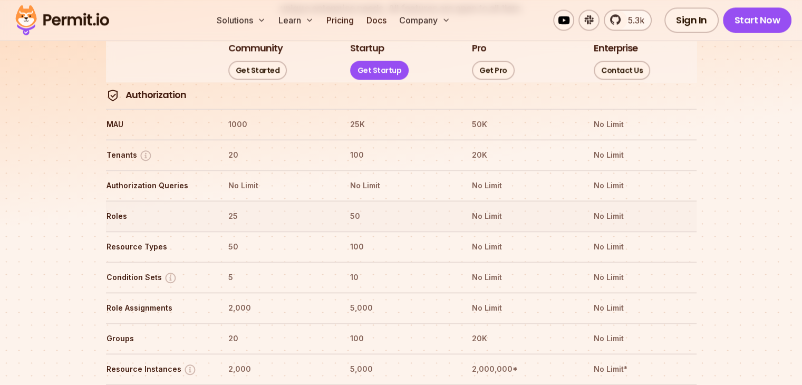
click at [276, 200] on tr "Roles 25 50 No Limit No Limit" at bounding box center [401, 215] width 590 height 31
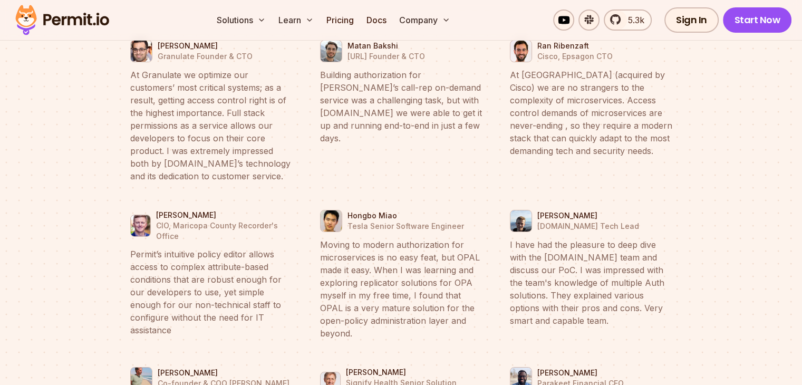
scroll to position [4059, 0]
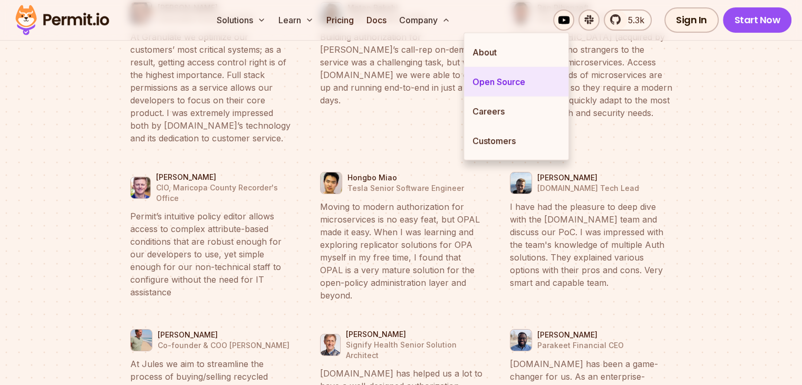
click at [490, 93] on link "Open Source" at bounding box center [516, 82] width 104 height 30
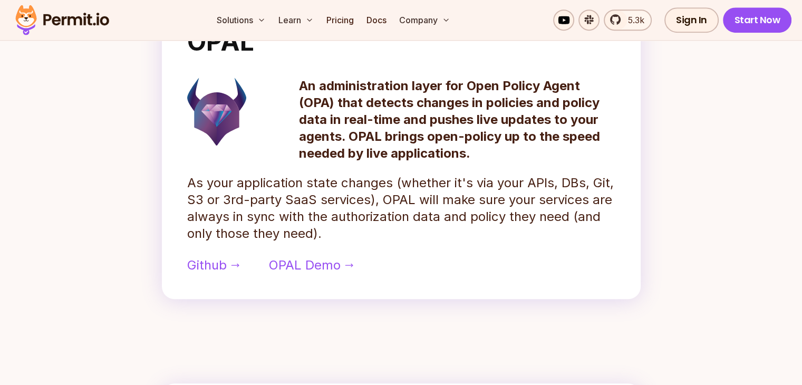
scroll to position [527, 0]
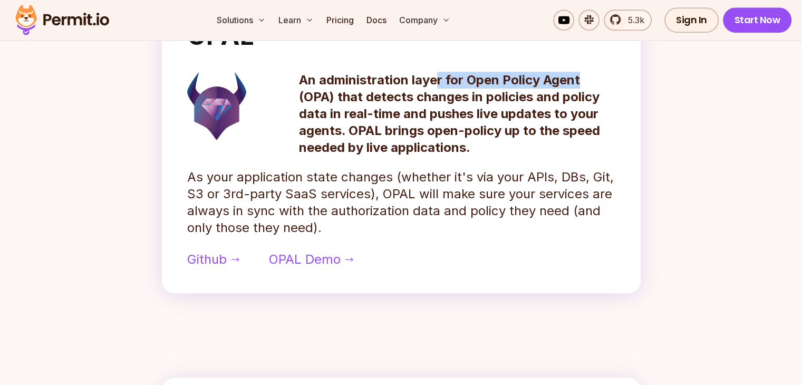
drag, startPoint x: 583, startPoint y: 95, endPoint x: 397, endPoint y: 98, distance: 186.1
click at [397, 98] on p "An administration layer for Open Policy Agent (OPA) that detects changes in pol…" at bounding box center [457, 114] width 316 height 84
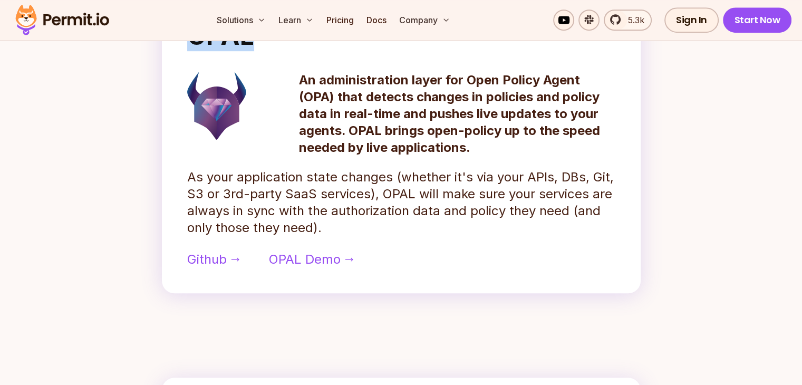
drag, startPoint x: 240, startPoint y: 56, endPoint x: 162, endPoint y: 50, distance: 78.3
click at [162, 50] on div "OPAL An administration layer for Open Policy Agent (OPA) that detects changes i…" at bounding box center [401, 145] width 479 height 295
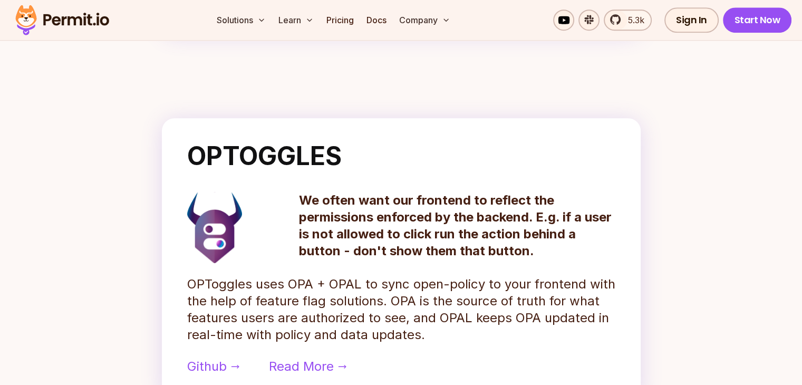
scroll to position [791, 0]
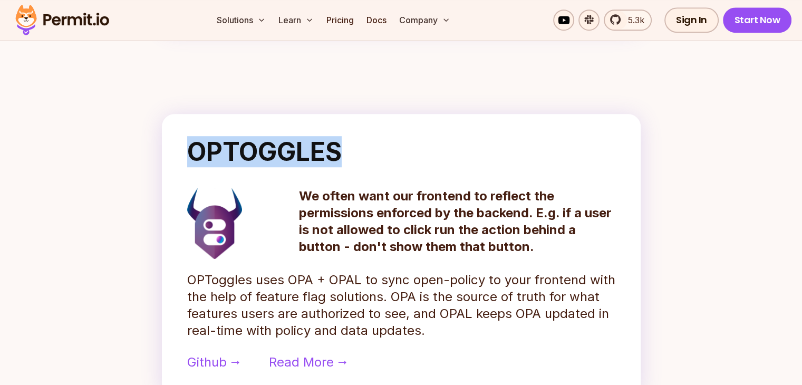
drag, startPoint x: 363, startPoint y: 169, endPoint x: 190, endPoint y: 169, distance: 172.9
click at [190, 164] on h2 "OPTOGGLES" at bounding box center [401, 151] width 428 height 25
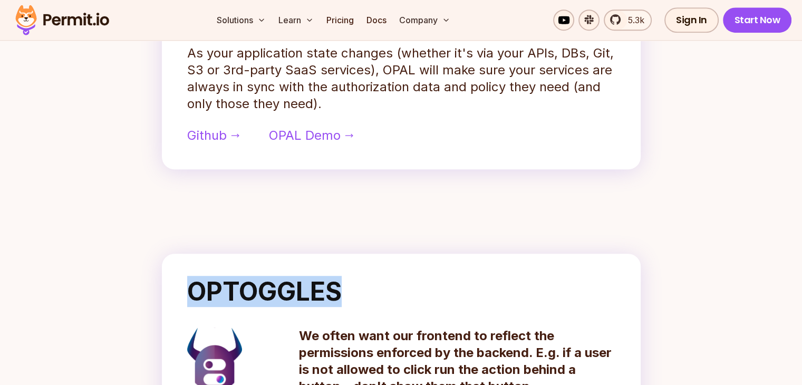
scroll to position [474, 0]
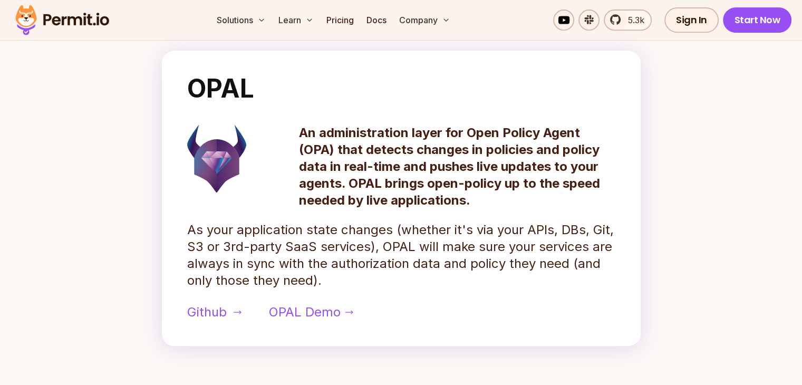
click at [209, 321] on span "Github" at bounding box center [207, 312] width 40 height 17
click at [740, 22] on link "Start Now" at bounding box center [757, 19] width 69 height 25
